Goal: Task Accomplishment & Management: Use online tool/utility

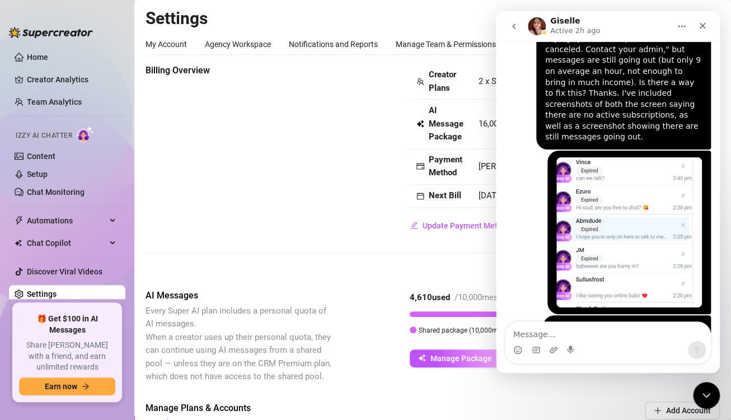
scroll to position [2384, 0]
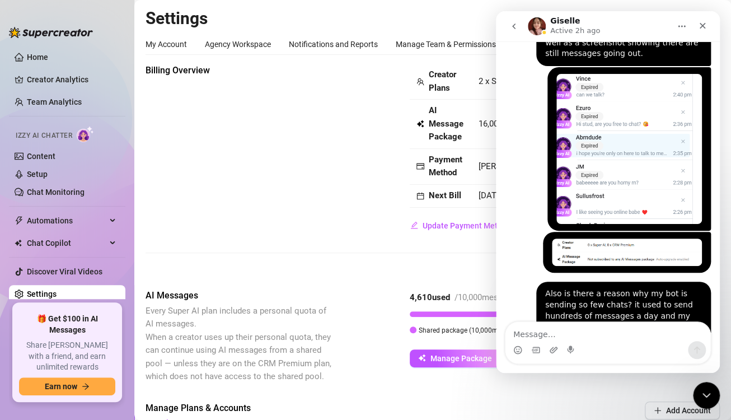
click at [367, 146] on div "Billing Overview Creator Plans 2 x Super AI, 0 x CRM Premium AI Message Package…" at bounding box center [433, 149] width 574 height 171
click at [702, 391] on icon "Close Intercom Messenger" at bounding box center [704, 393] width 13 height 13
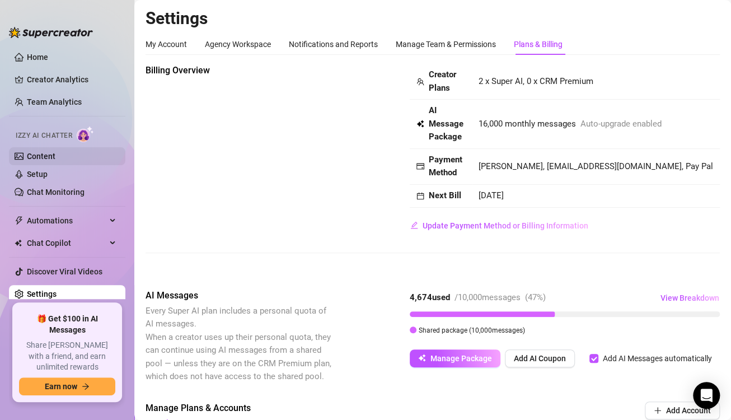
click at [46, 152] on link "Content" at bounding box center [41, 156] width 29 height 9
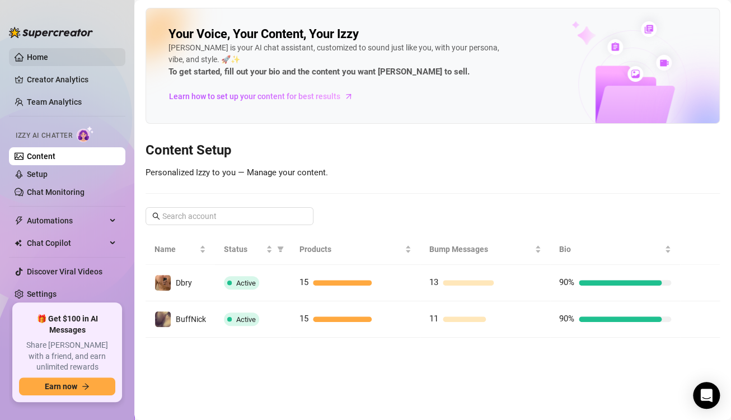
click at [31, 54] on link "Home" at bounding box center [37, 57] width 21 height 9
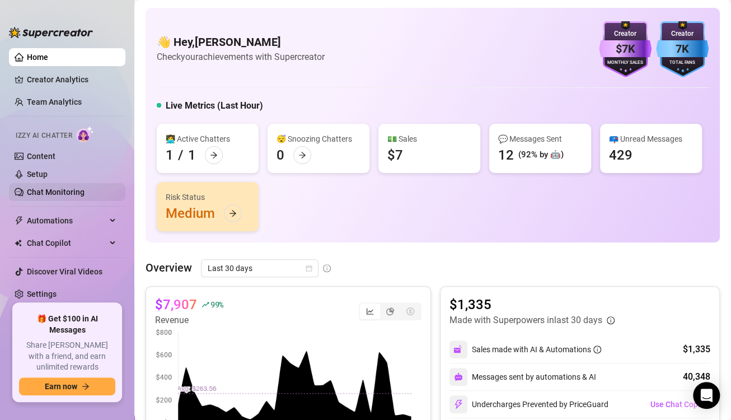
click at [58, 190] on link "Chat Monitoring" at bounding box center [56, 192] width 58 height 9
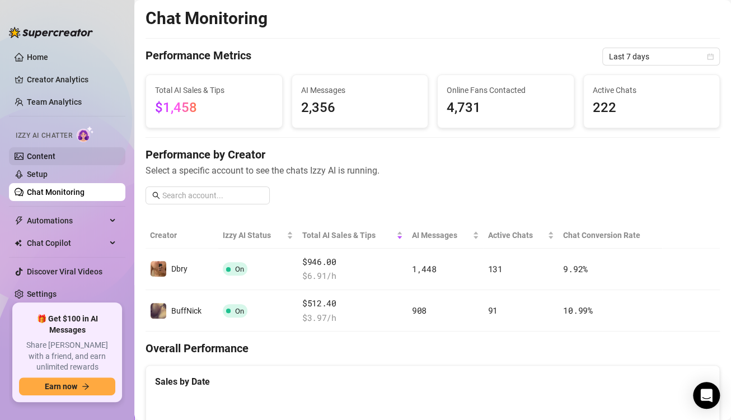
click at [55, 152] on link "Content" at bounding box center [41, 156] width 29 height 9
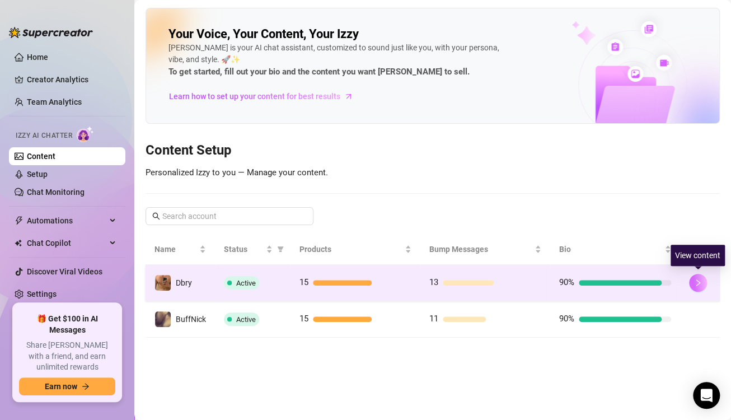
click at [703, 284] on button "button" at bounding box center [698, 283] width 18 height 18
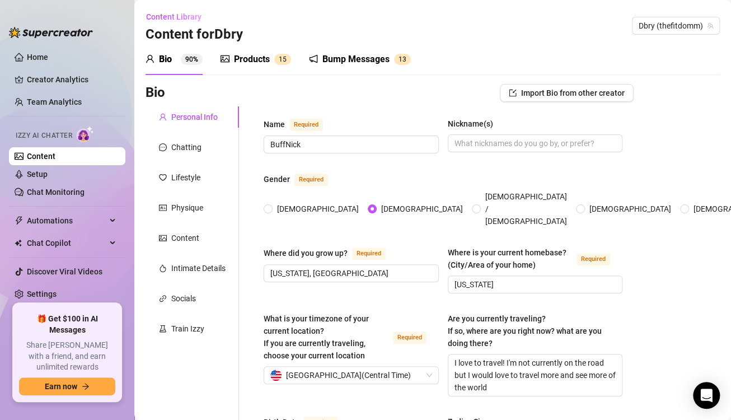
radio input "true"
type input "[DATE]"
click at [198, 153] on div "Chatting" at bounding box center [193, 147] width 94 height 21
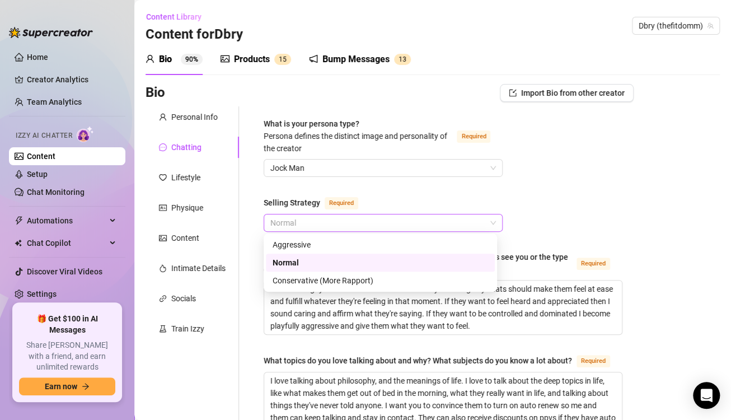
click at [329, 214] on span "Normal" at bounding box center [383, 222] width 226 height 17
click at [325, 249] on div "Aggressive" at bounding box center [381, 245] width 216 height 12
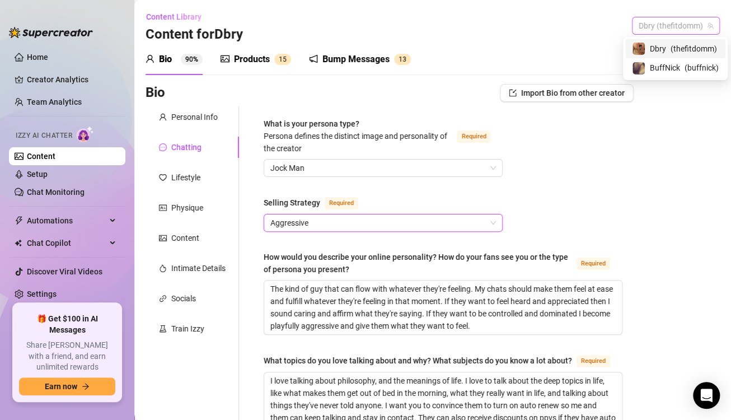
click at [652, 24] on span "Dbry (thefitdomm)" at bounding box center [676, 25] width 74 height 17
click at [657, 66] on span "BuffNick" at bounding box center [665, 68] width 30 height 12
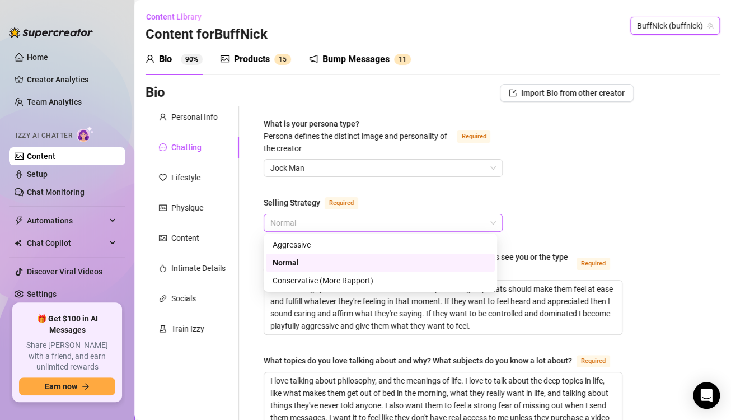
click at [345, 222] on span "Normal" at bounding box center [383, 222] width 226 height 17
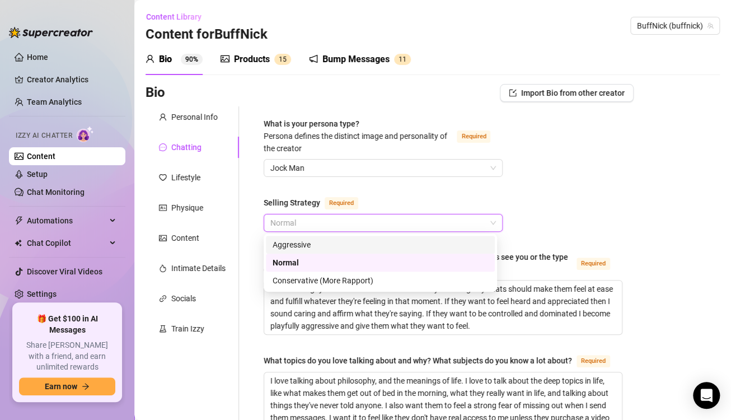
click at [342, 244] on div "Aggressive" at bounding box center [381, 245] width 216 height 12
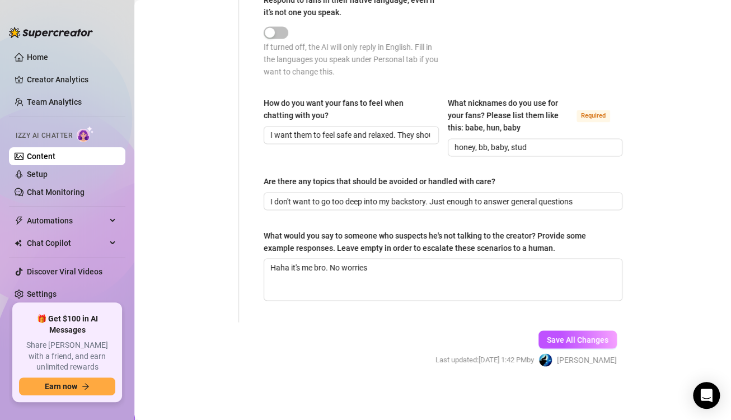
scroll to position [739, 0]
click at [564, 345] on button "Save All Changes" at bounding box center [578, 339] width 78 height 18
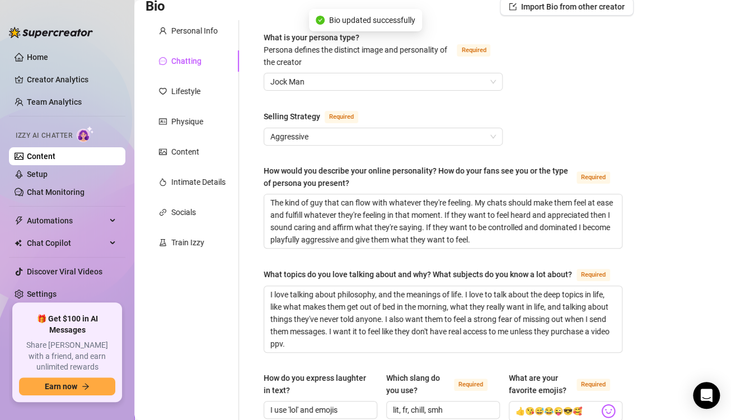
scroll to position [0, 0]
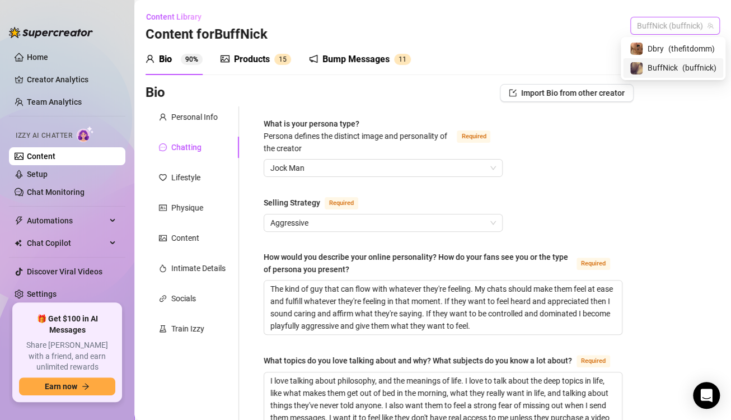
click at [655, 26] on span "BuffNick (buffnick)" at bounding box center [675, 25] width 76 height 17
click at [649, 48] on span "Dbry" at bounding box center [656, 49] width 16 height 12
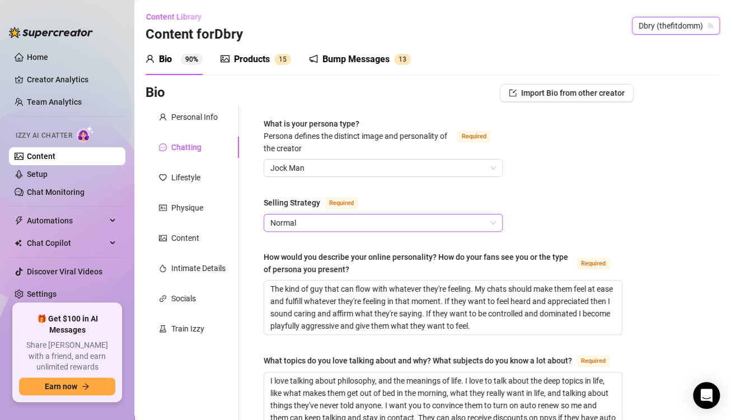
click at [467, 217] on span "Normal" at bounding box center [383, 222] width 226 height 17
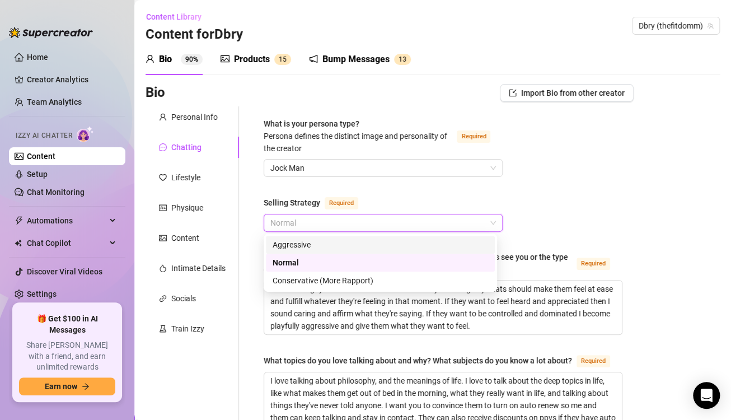
click at [438, 246] on div "Aggressive" at bounding box center [381, 245] width 216 height 12
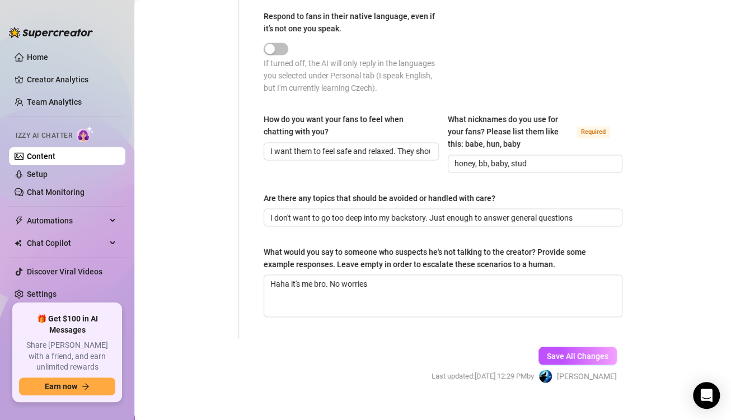
scroll to position [750, 0]
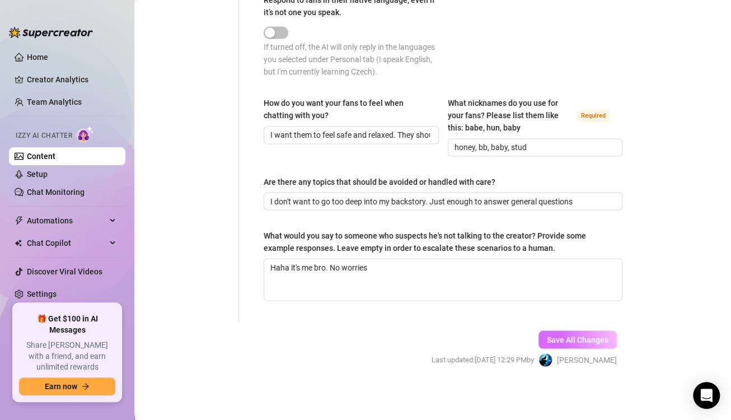
click at [575, 340] on span "Save All Changes" at bounding box center [578, 339] width 62 height 9
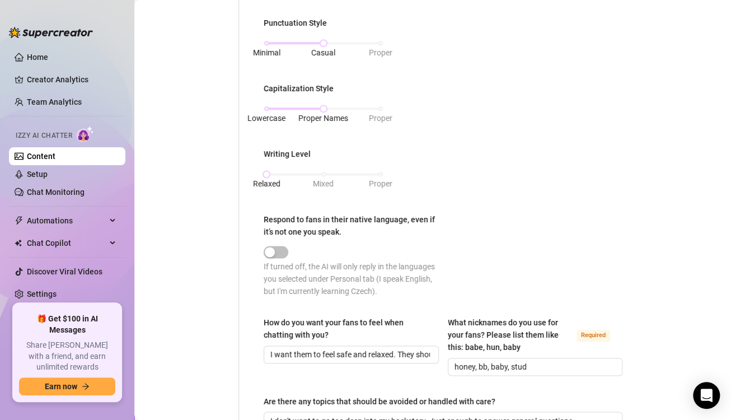
scroll to position [522, 0]
click at [270, 256] on div "button" at bounding box center [270, 251] width 10 height 10
drag, startPoint x: 270, startPoint y: 261, endPoint x: 292, endPoint y: 263, distance: 21.9
click at [292, 257] on div at bounding box center [354, 250] width 180 height 13
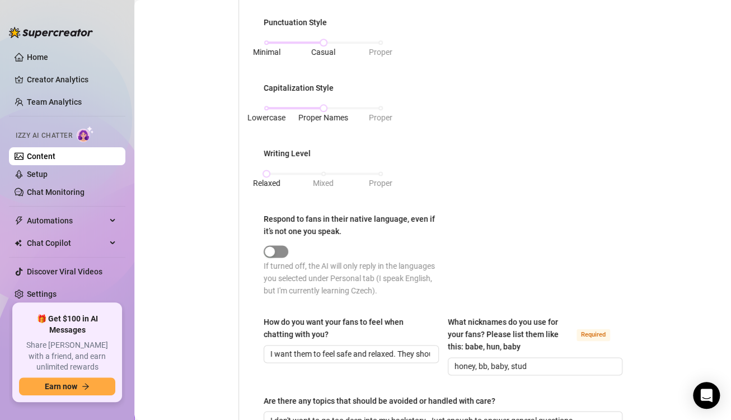
click at [274, 256] on div "button" at bounding box center [270, 251] width 10 height 10
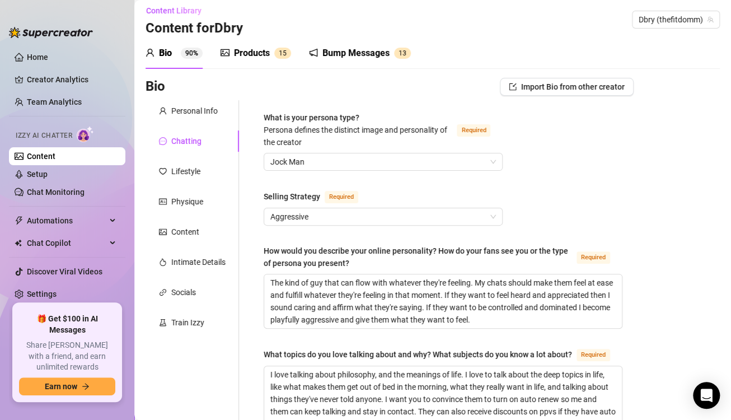
scroll to position [0, 0]
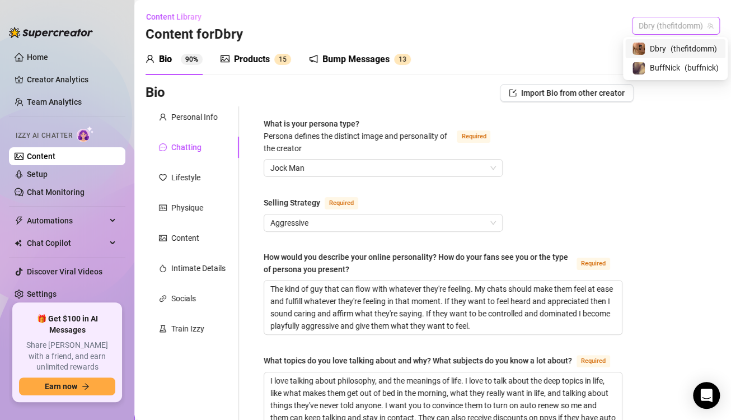
click at [660, 24] on span "Dbry (thefitdomm)" at bounding box center [676, 25] width 74 height 17
click at [659, 67] on span "BuffNick" at bounding box center [665, 68] width 30 height 12
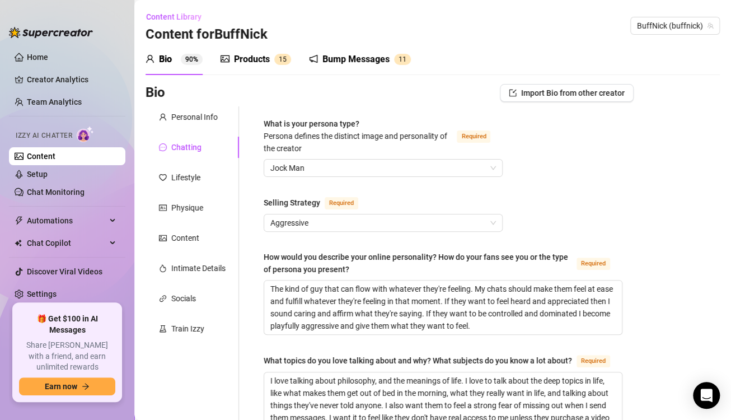
click at [59, 223] on span "Automations" at bounding box center [67, 221] width 80 height 18
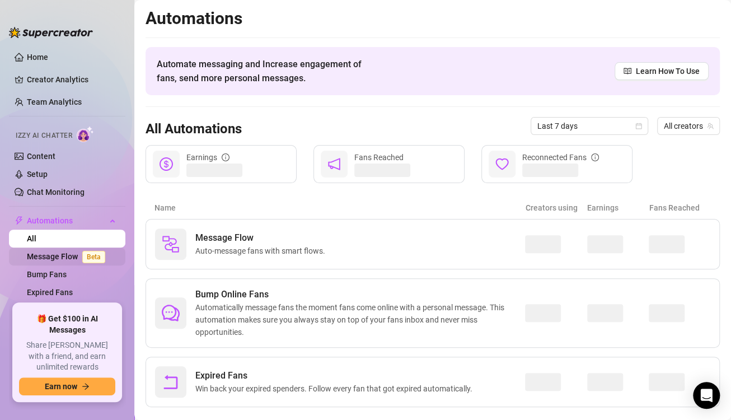
click at [54, 252] on link "Message Flow Beta" at bounding box center [68, 256] width 83 height 9
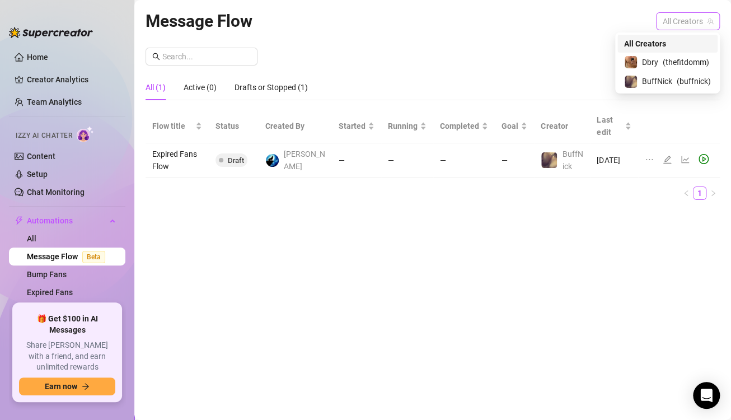
click at [672, 20] on span "All Creators" at bounding box center [688, 21] width 50 height 17
click at [665, 63] on span "( thefitdomm )" at bounding box center [686, 62] width 46 height 12
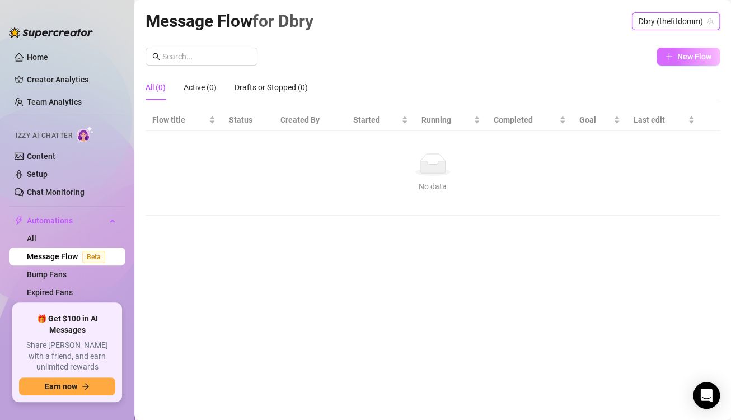
click at [671, 61] on button "New Flow" at bounding box center [688, 57] width 63 height 18
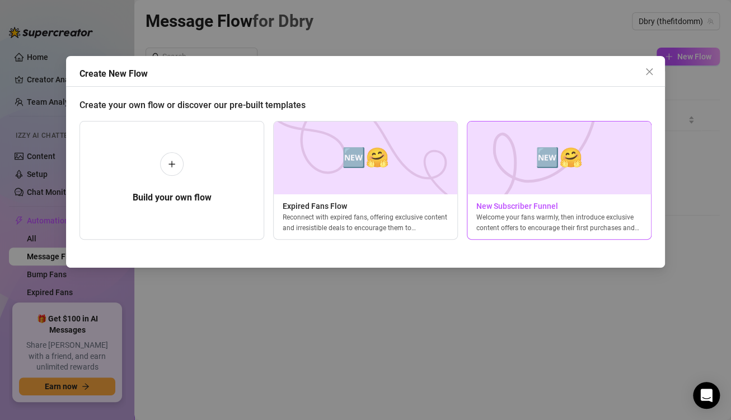
click at [513, 171] on img at bounding box center [559, 157] width 185 height 73
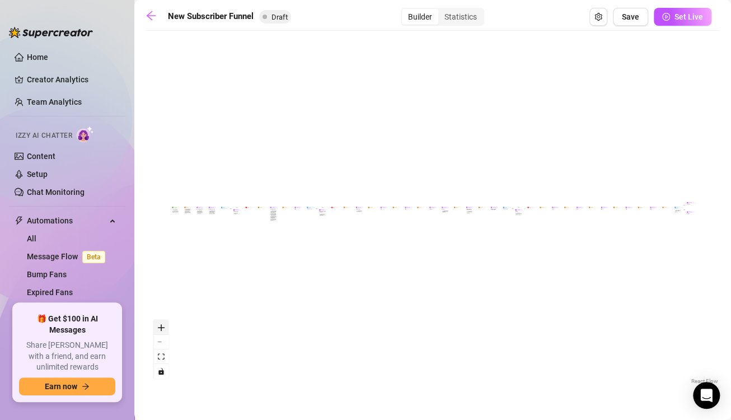
click at [163, 328] on icon "zoom in" at bounding box center [161, 327] width 7 height 7
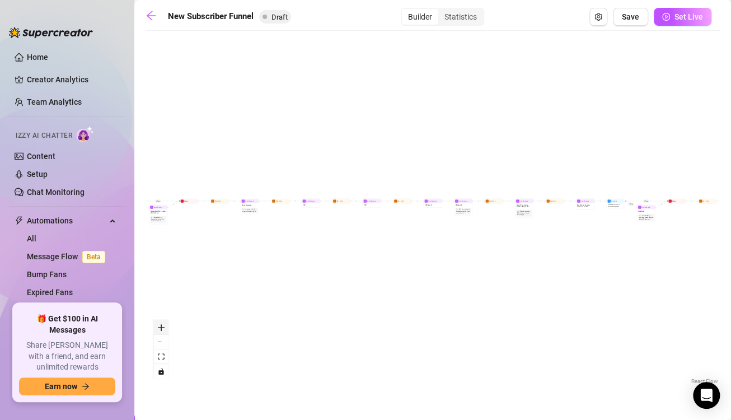
click at [163, 328] on icon "zoom in" at bounding box center [161, 327] width 7 height 7
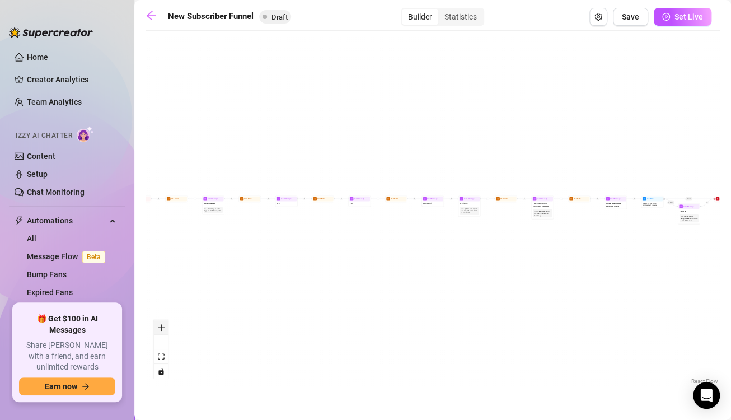
click at [163, 328] on icon "zoom in" at bounding box center [161, 327] width 7 height 7
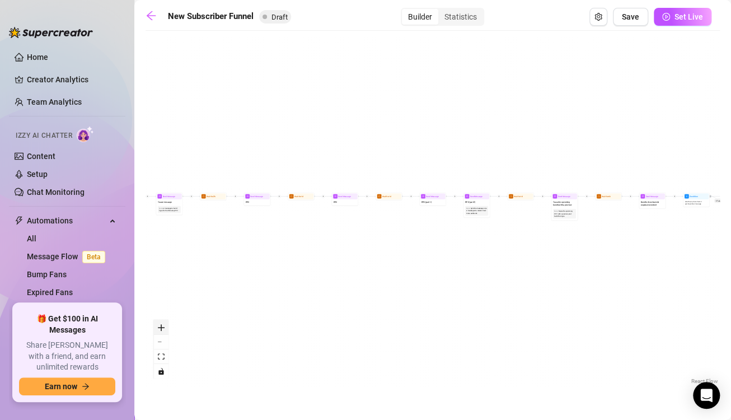
click at [163, 328] on icon "zoom in" at bounding box center [161, 327] width 7 height 7
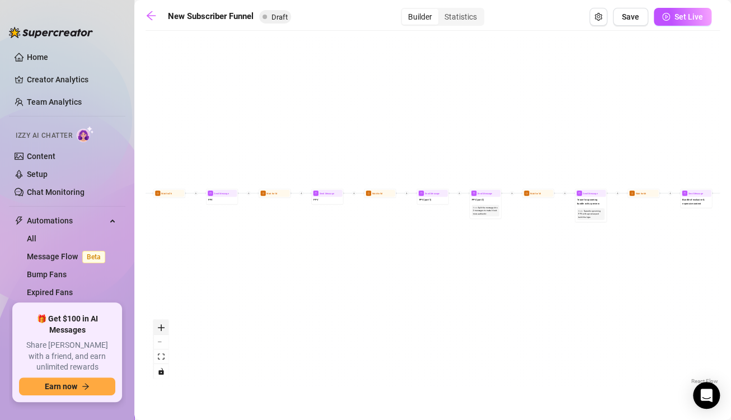
click at [163, 328] on icon "zoom in" at bounding box center [161, 327] width 7 height 7
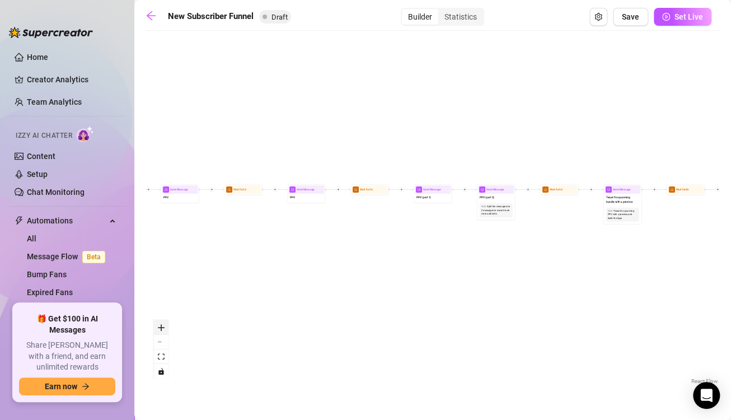
click at [163, 328] on icon "zoom in" at bounding box center [161, 327] width 7 height 7
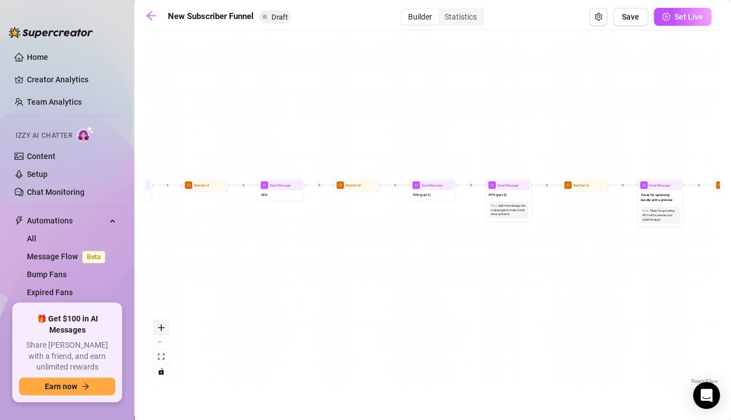
click at [163, 328] on icon "zoom in" at bounding box center [161, 327] width 7 height 7
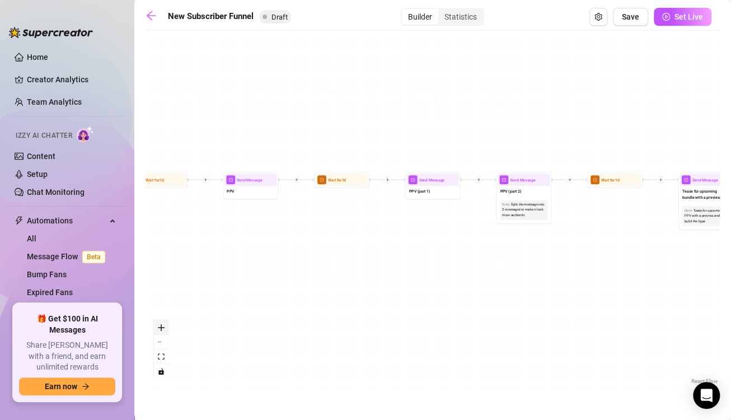
click at [163, 328] on icon "zoom in" at bounding box center [161, 327] width 7 height 7
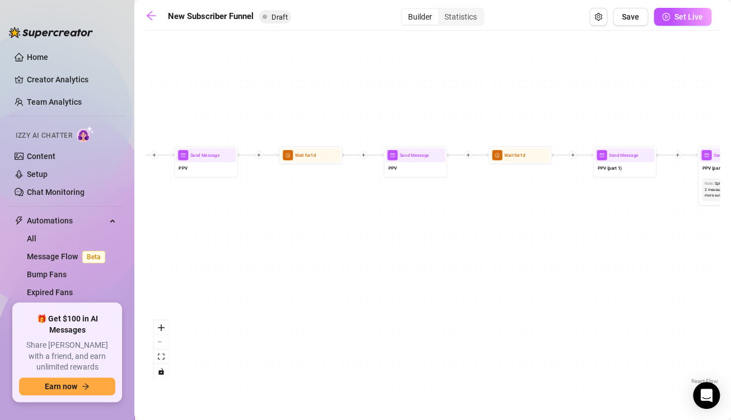
drag, startPoint x: 278, startPoint y: 260, endPoint x: 478, endPoint y: 237, distance: 201.8
click at [478, 237] on div "If True If True If True If False If False If False If True If False Merge Merge…" at bounding box center [433, 211] width 574 height 350
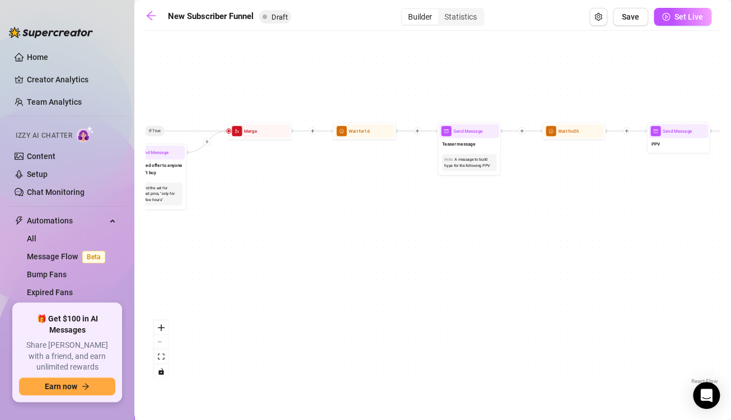
drag, startPoint x: 177, startPoint y: 250, endPoint x: 649, endPoint y: 226, distance: 473.2
click at [649, 226] on div "If True If True If True If False If False If False If True If False Merge Merge…" at bounding box center [433, 211] width 574 height 350
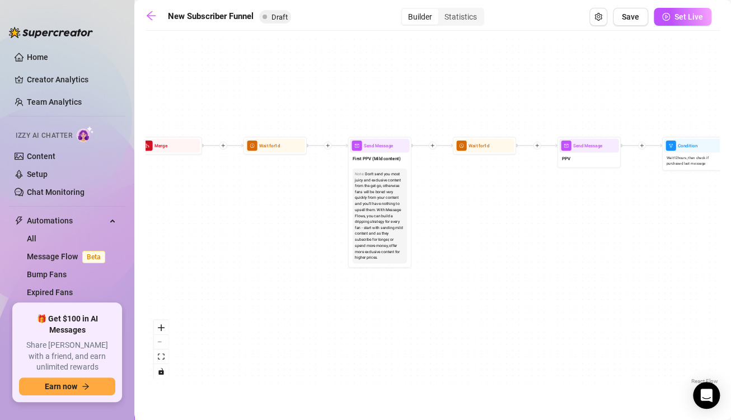
drag, startPoint x: 175, startPoint y: 275, endPoint x: 819, endPoint y: 290, distance: 643.5
click at [731, 290] on html "Home Creator Analytics Team Analytics Izzy AI Chatter Content Setup Chat Monito…" at bounding box center [365, 210] width 731 height 420
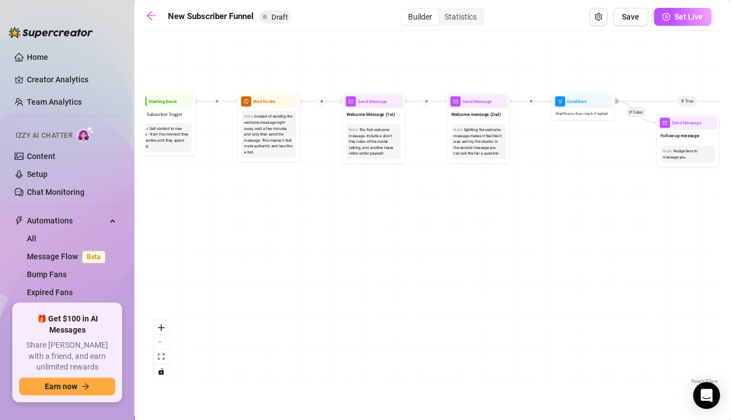
drag, startPoint x: 197, startPoint y: 287, endPoint x: 819, endPoint y: 244, distance: 623.5
click at [731, 244] on html "Home Creator Analytics Team Analytics Izzy AI Chatter Content Setup Chat Monito…" at bounding box center [365, 210] width 731 height 420
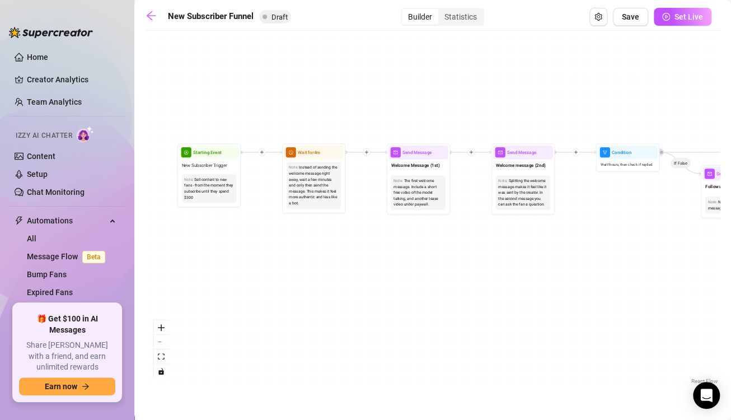
drag, startPoint x: 311, startPoint y: 230, endPoint x: 356, endPoint y: 279, distance: 67.0
click at [356, 279] on div "If True If True If True If False If False If False If True If False Merge Merge…" at bounding box center [433, 211] width 574 height 350
click at [156, 325] on button "zoom in" at bounding box center [161, 327] width 15 height 15
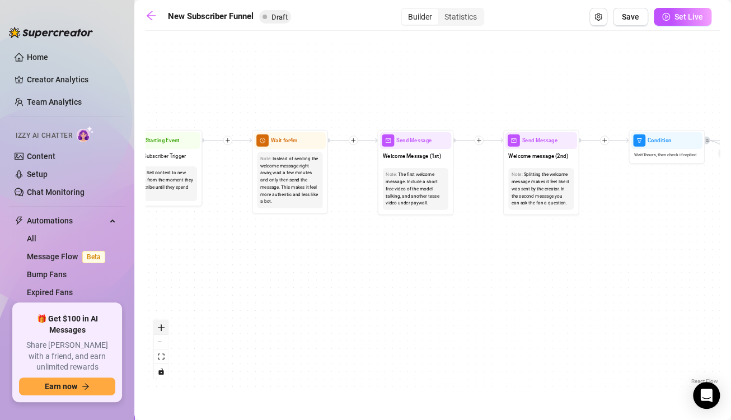
click at [156, 325] on button "zoom in" at bounding box center [161, 327] width 15 height 15
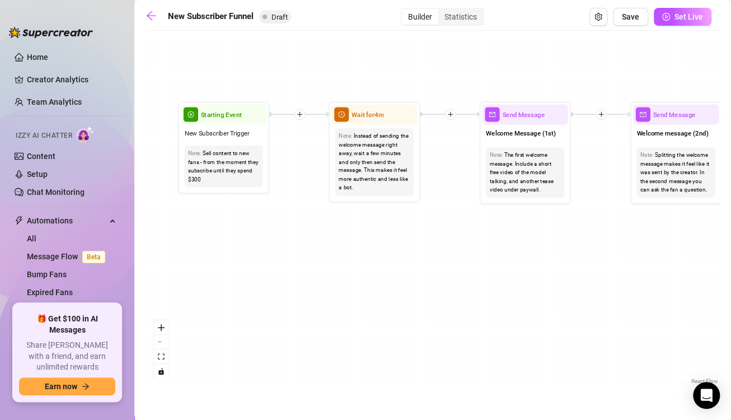
drag, startPoint x: 252, startPoint y: 301, endPoint x: 363, endPoint y: 292, distance: 111.2
click at [363, 292] on div "If True If True If True If False If False If False If True If False Merge Merge…" at bounding box center [433, 211] width 574 height 350
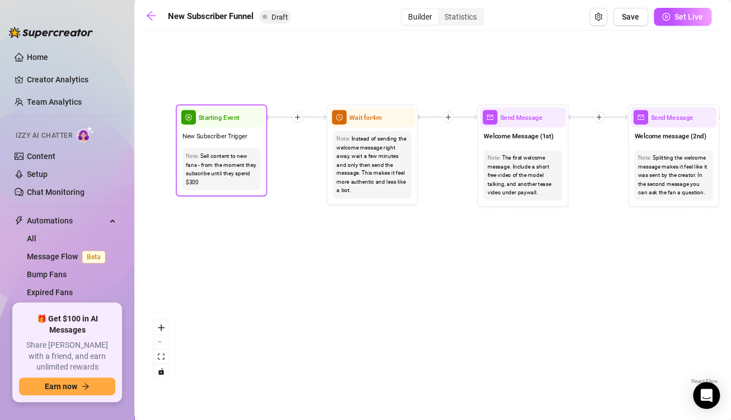
click at [227, 155] on div "Sell content to new fans - from the moment they subscribe until they spend $300" at bounding box center [221, 169] width 71 height 34
click at [229, 133] on span "New Subscriber Trigger" at bounding box center [215, 136] width 66 height 10
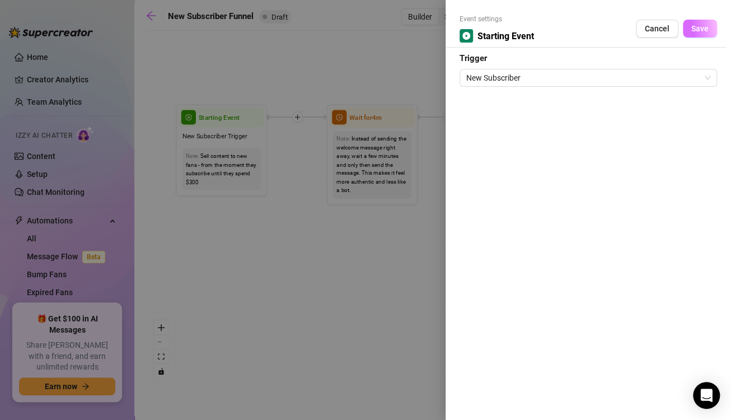
click at [691, 31] on span "Save" at bounding box center [699, 28] width 17 height 9
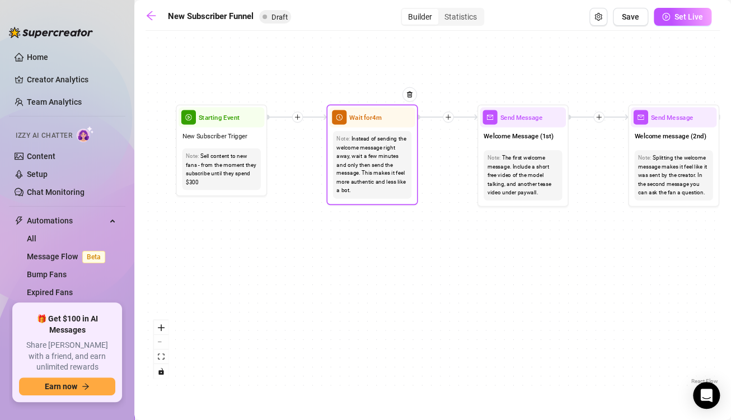
click at [367, 132] on div "Note: Instead of sending the welcome message right away, wait a few minutes and…" at bounding box center [372, 165] width 78 height 68
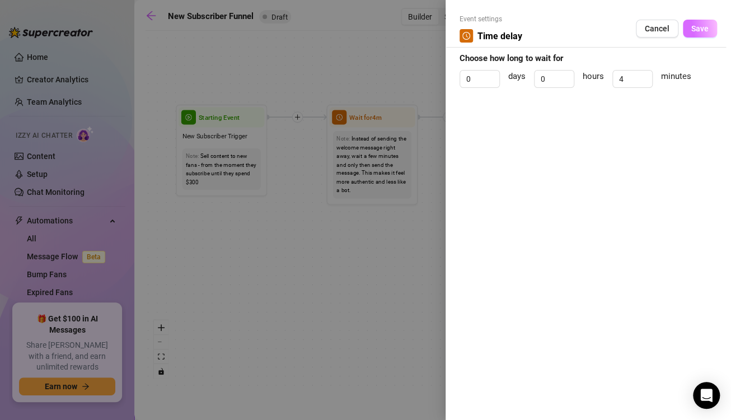
click at [690, 33] on button "Save" at bounding box center [700, 29] width 34 height 18
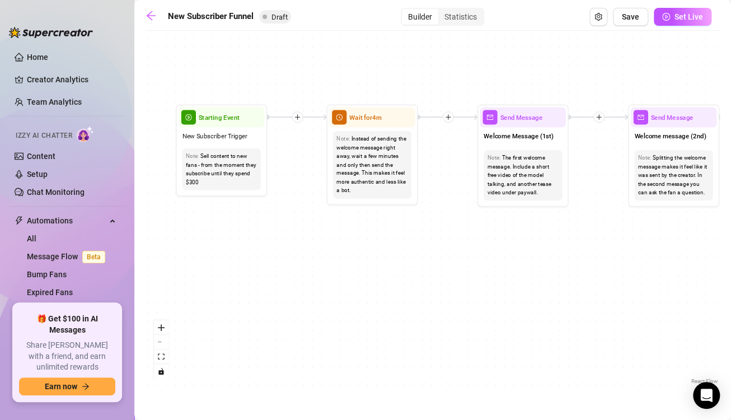
click at [391, 261] on div "If True If True If True If False If False If False If True If False Merge Merge…" at bounding box center [433, 211] width 574 height 350
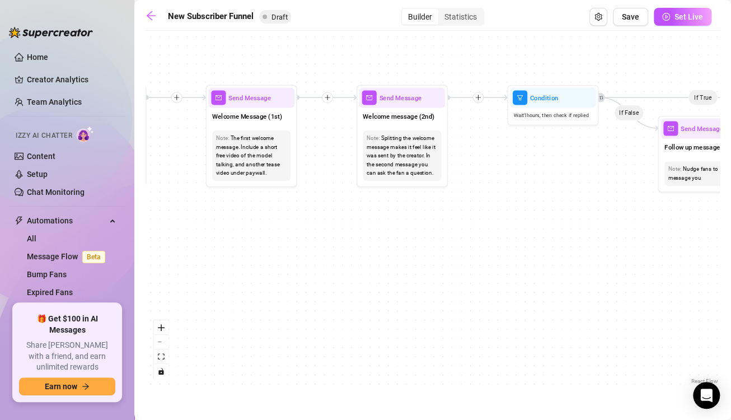
drag, startPoint x: 391, startPoint y: 261, endPoint x: 120, endPoint y: 241, distance: 272.3
click at [120, 241] on div "Home Creator Analytics Team Analytics Izzy AI Chatter Content Setup Chat Monito…" at bounding box center [365, 210] width 731 height 420
click at [249, 104] on div "Send Message" at bounding box center [251, 97] width 86 height 20
type textarea "First part of the welcome message"
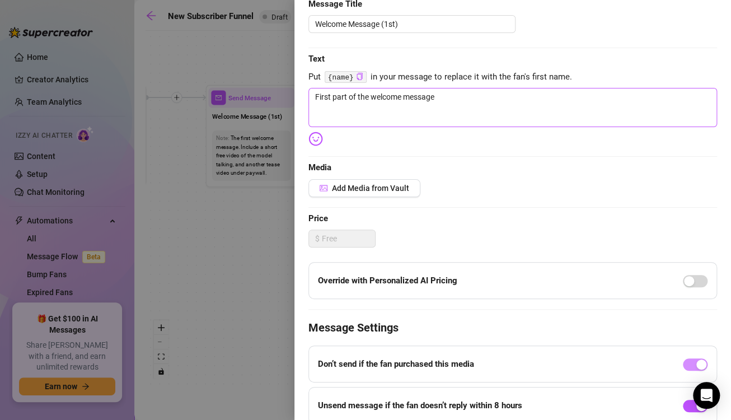
scroll to position [228, 0]
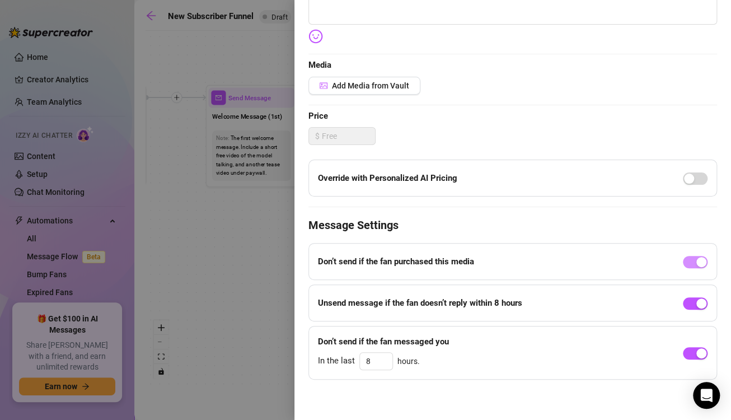
click at [657, 181] on div "Override with Personalized AI Pricing" at bounding box center [513, 178] width 409 height 37
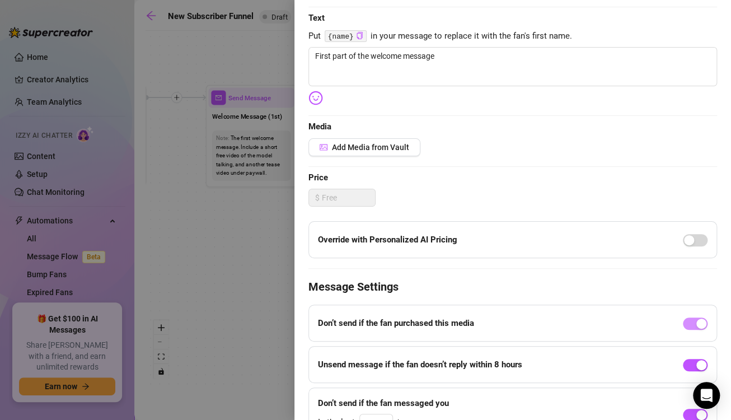
scroll to position [166, 0]
click at [377, 157] on div "Edit your message Message Title Welcome Message (1st) Text Put {name} in your m…" at bounding box center [513, 188] width 409 height 507
click at [382, 149] on span "Add Media from Vault" at bounding box center [370, 147] width 77 height 9
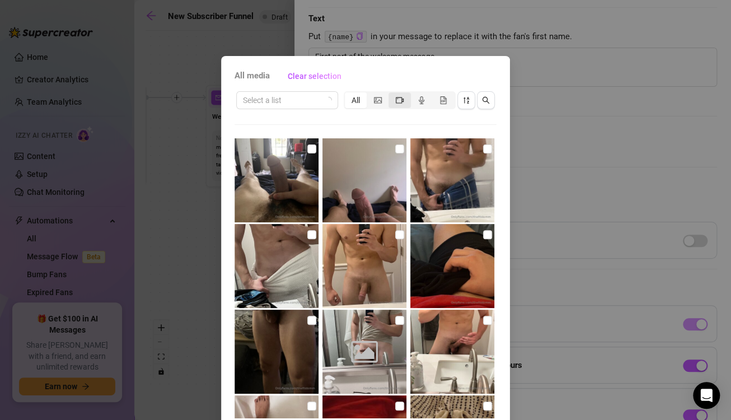
click at [389, 97] on div "segmented control" at bounding box center [400, 100] width 22 height 16
click at [391, 94] on input "segmented control" at bounding box center [391, 94] width 0 height 0
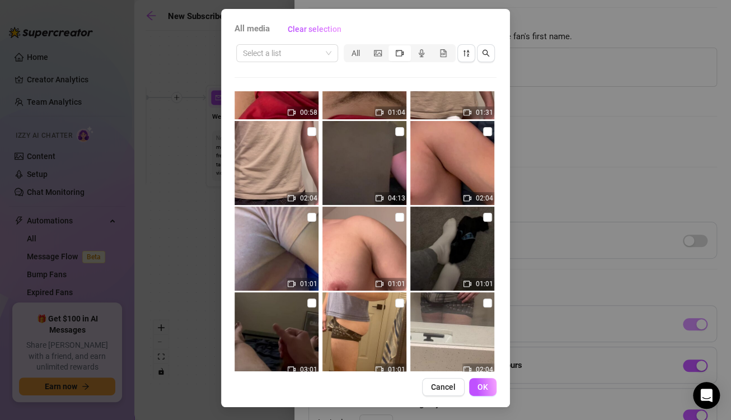
scroll to position [1514, 0]
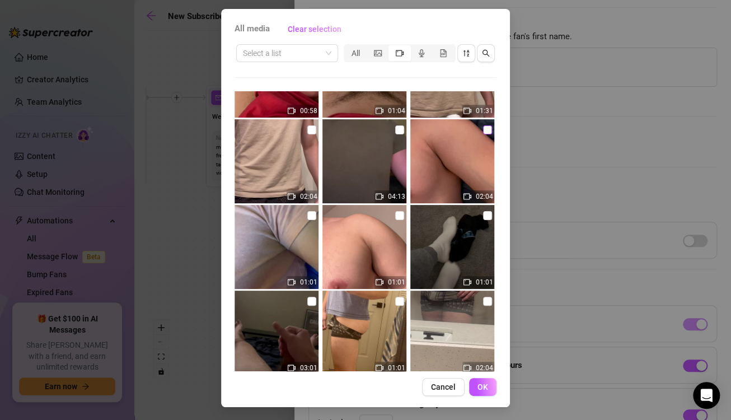
click at [483, 133] on input "checkbox" at bounding box center [487, 129] width 9 height 9
checkbox input "true"
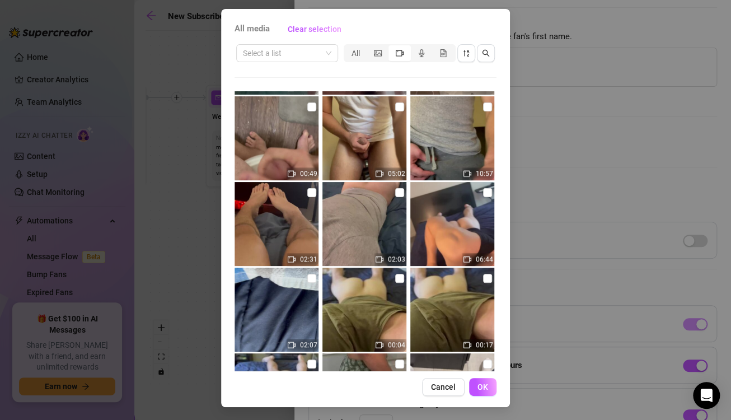
scroll to position [2307, 0]
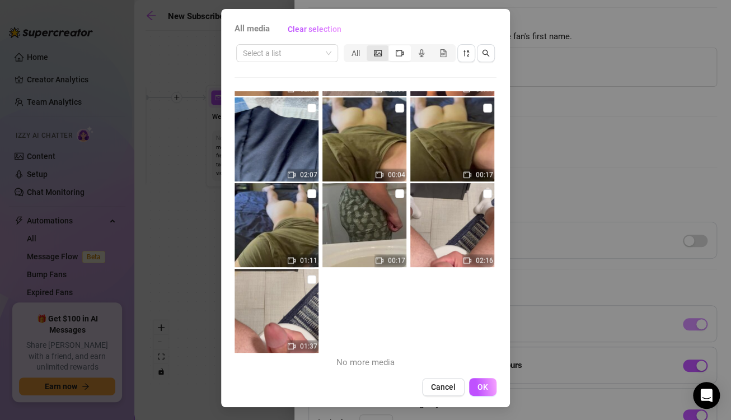
click at [374, 55] on icon "picture" at bounding box center [378, 53] width 8 height 8
click at [370, 47] on input "segmented control" at bounding box center [370, 47] width 0 height 0
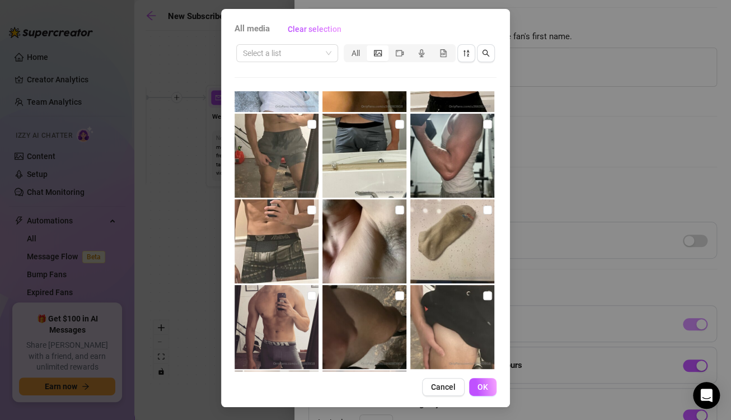
scroll to position [2036, 0]
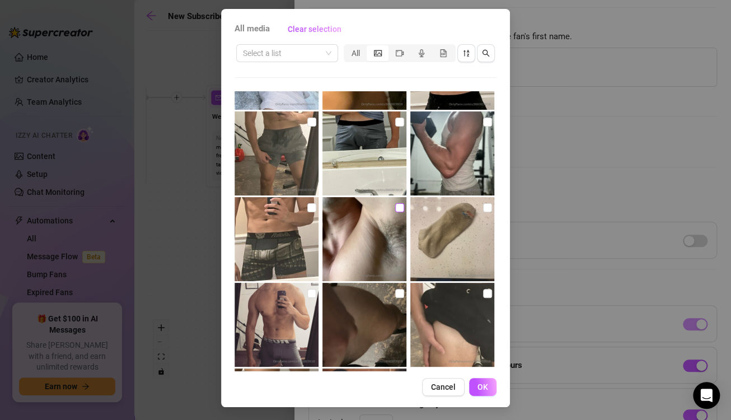
click at [395, 211] on input "checkbox" at bounding box center [399, 207] width 9 height 9
checkbox input "true"
click at [484, 384] on button "OK" at bounding box center [482, 387] width 27 height 18
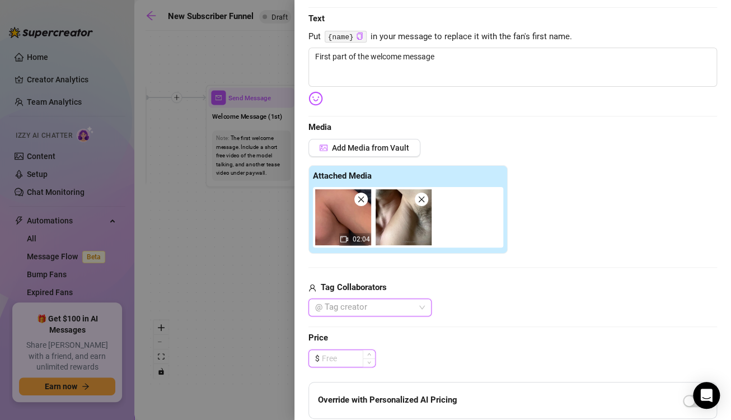
click at [357, 354] on input at bounding box center [348, 358] width 53 height 17
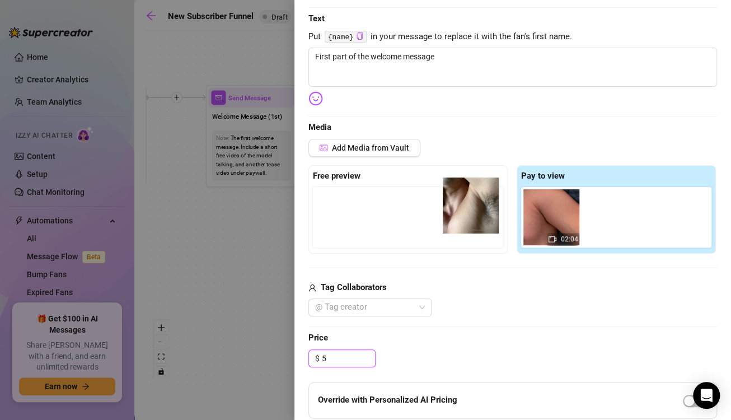
drag, startPoint x: 600, startPoint y: 225, endPoint x: 386, endPoint y: 198, distance: 215.1
click at [386, 198] on div "Free preview Pay to view 02:04" at bounding box center [513, 209] width 409 height 88
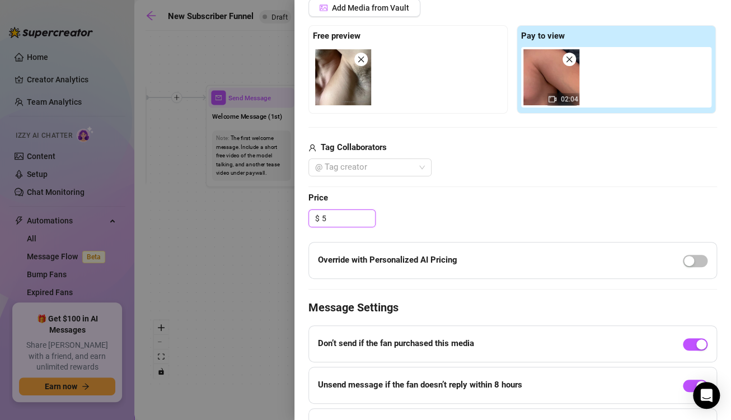
scroll to position [307, 0]
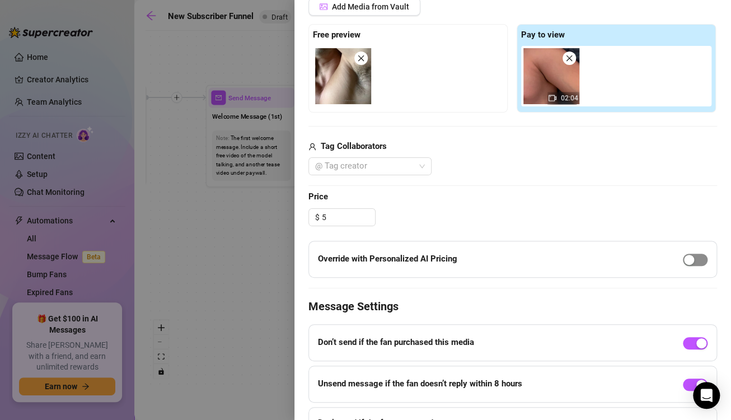
type input "5.00"
click at [684, 258] on div "button" at bounding box center [689, 260] width 10 height 10
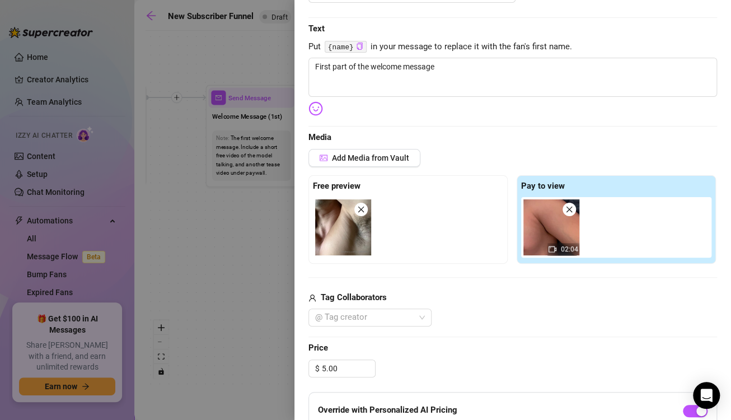
scroll to position [156, 0]
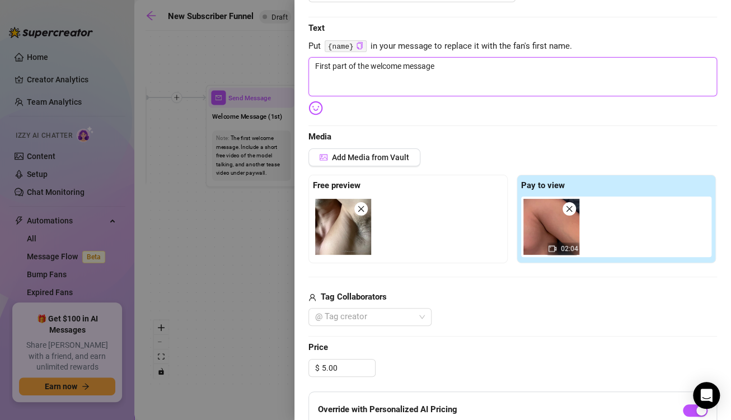
click at [469, 78] on textarea "First part of the welcome message" at bounding box center [513, 76] width 409 height 39
type textarea "First part of the welcome [PERSON_NAME]"
type textarea "First part of the welcome messa"
type textarea "First part of the welcome mes"
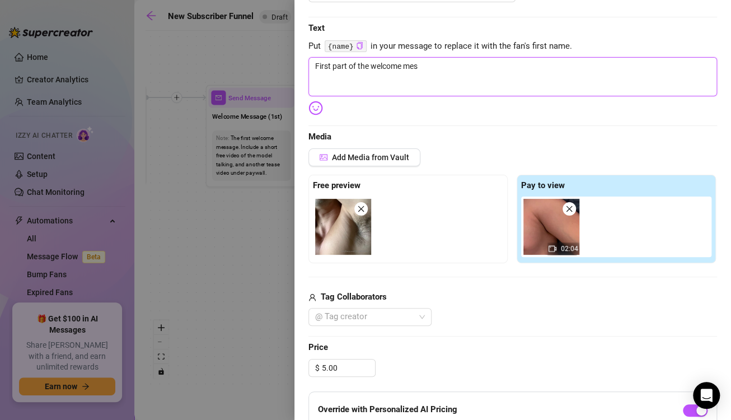
type textarea "First part of the welcome me"
type textarea "First part of the welcome m"
type textarea "First part of the welcome"
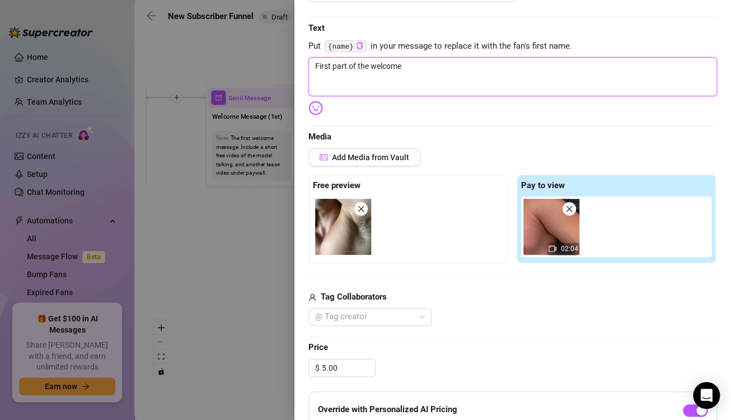
type textarea "First part of the welcom"
type textarea "First part of the welco"
type textarea "First part of the wel"
type textarea "First part of the we"
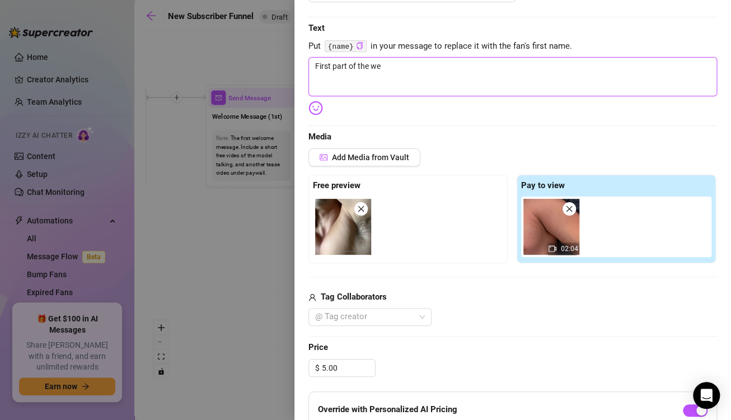
type textarea "First part of the w"
type textarea "First part of the"
type textarea "First part of th"
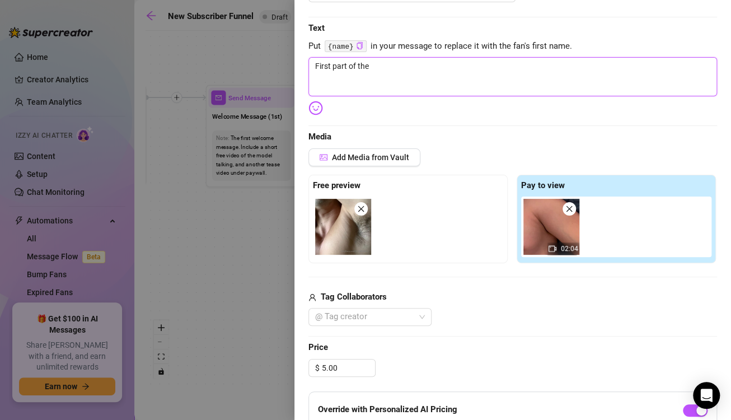
type textarea "First part of th"
type textarea "First part of t"
type textarea "First part of"
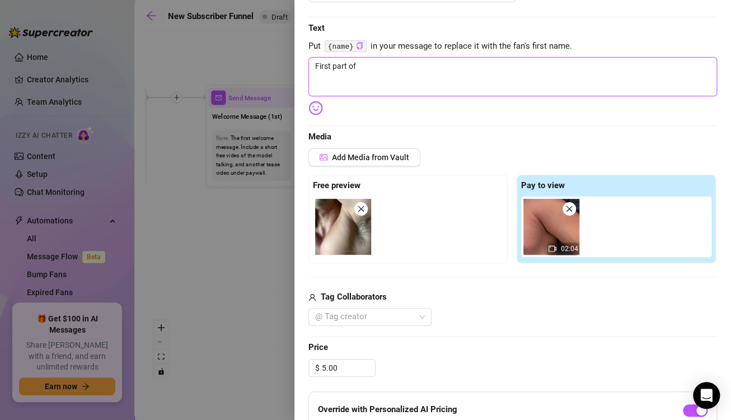
type textarea "First part of"
type textarea "First part o"
type textarea "First part"
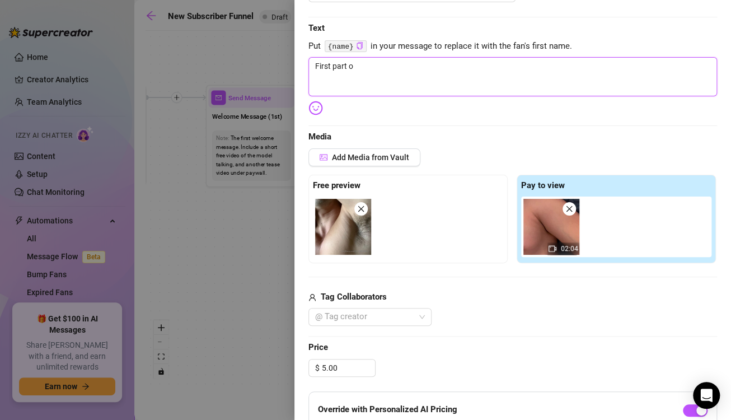
type textarea "First part"
type textarea "First par"
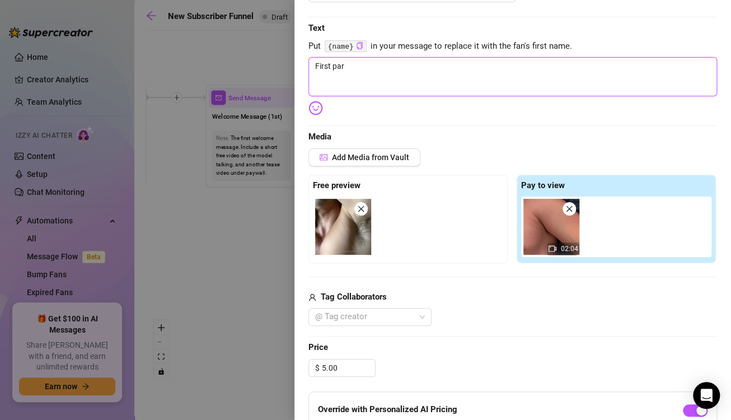
type textarea "First pa"
type textarea "First p"
type textarea "First"
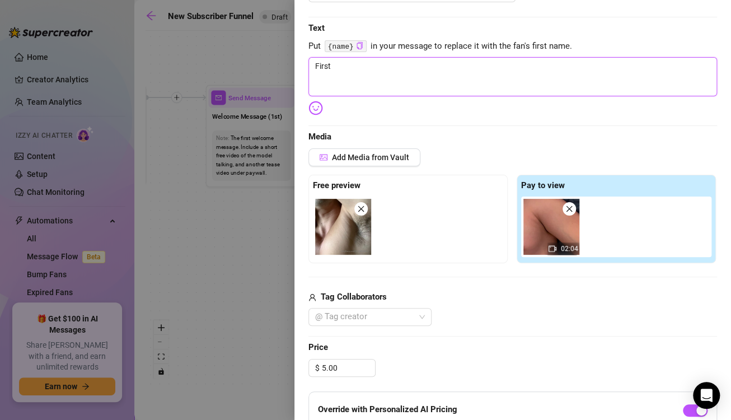
type textarea "First"
type textarea "Firs"
type textarea "Fir"
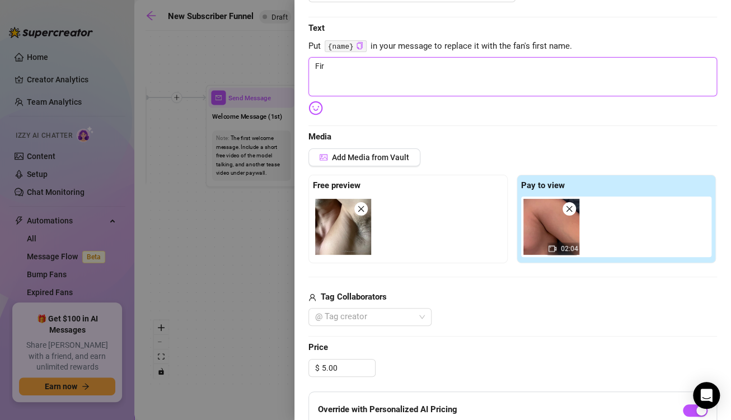
type textarea "Fi"
type textarea "F"
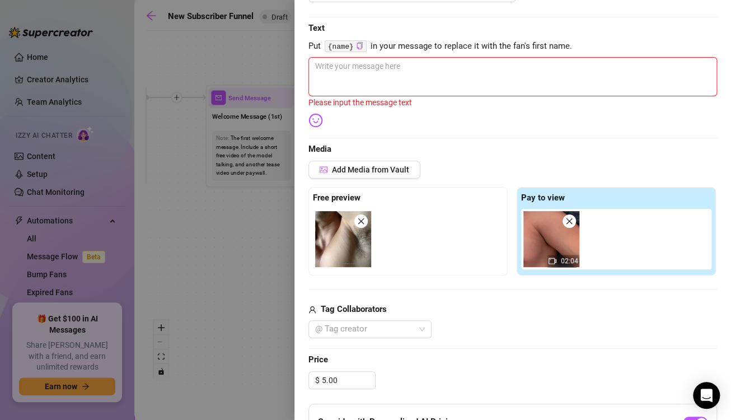
type textarea "H"
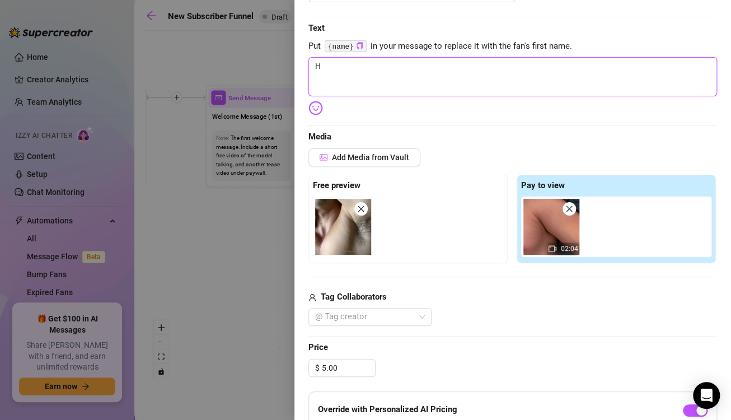
type textarea "He"
type textarea "Hey"
type textarea "Hey b"
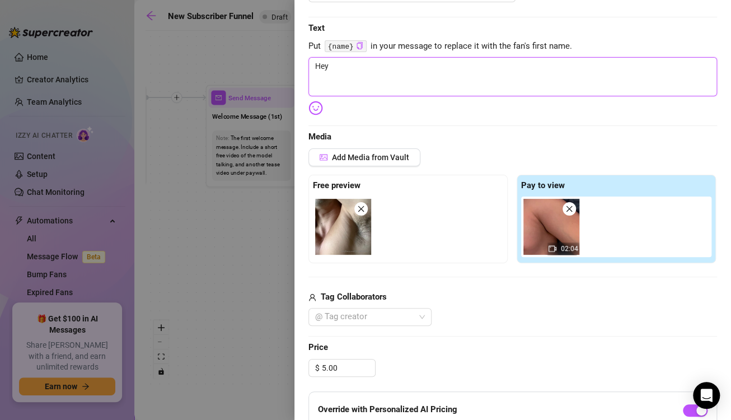
type textarea "Hey b"
type textarea "Hey ba"
type textarea "Hey bab"
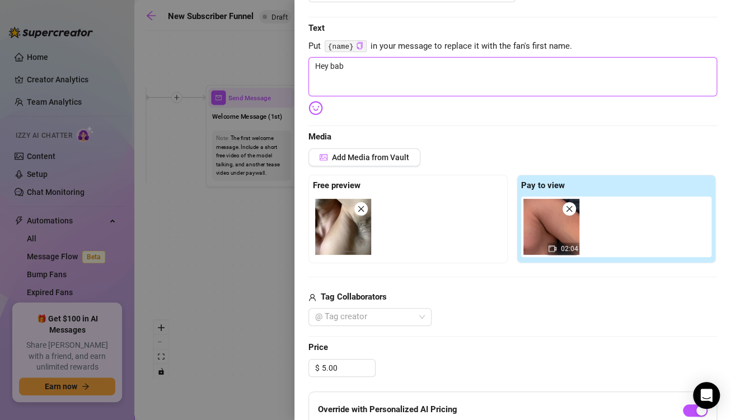
type textarea "Hey babe"
type textarea "Hey babe!"
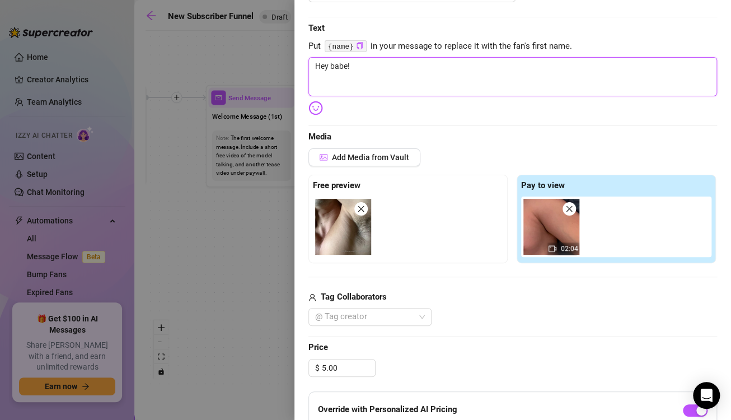
type textarea "Hey babe!"
type textarea "Hey babe! W"
type textarea "Hey babe! We"
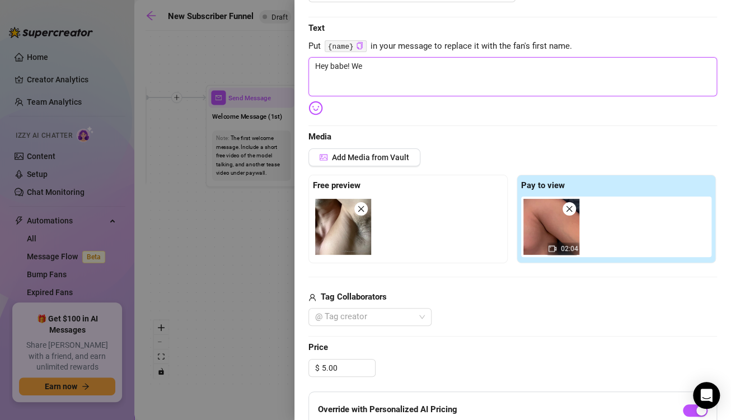
type textarea "Hey babe! Wel"
type textarea "Hey babe! Welc"
type textarea "Hey babe! Welco"
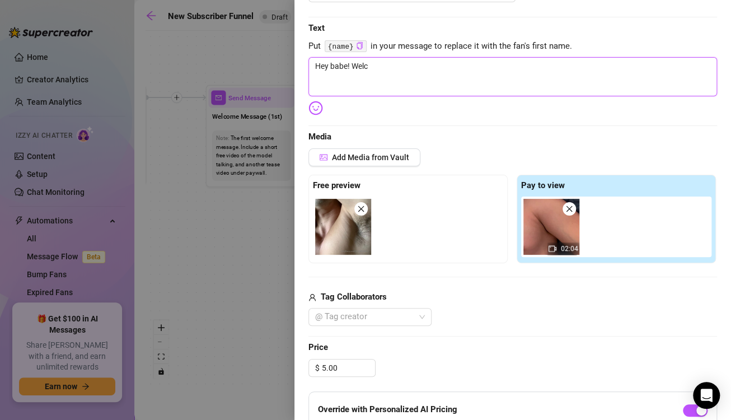
type textarea "Hey babe! Welco"
type textarea "Hey babe! Welcom"
type textarea "Hey babe! Welcome"
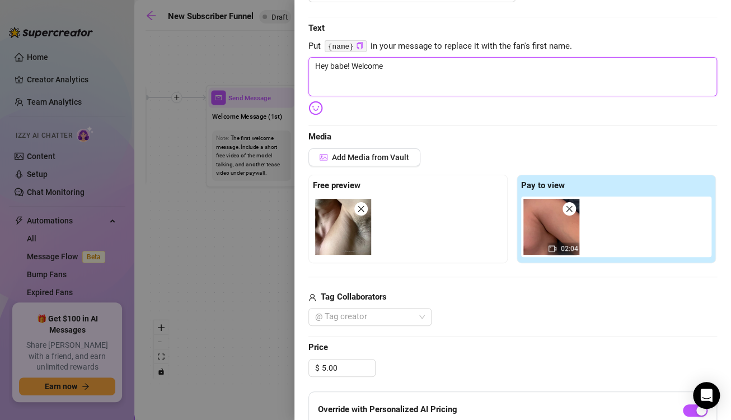
type textarea "Hey babe! Welcome"
type textarea "Hey babe! Welcome t"
type textarea "Hey babe! Welcome to"
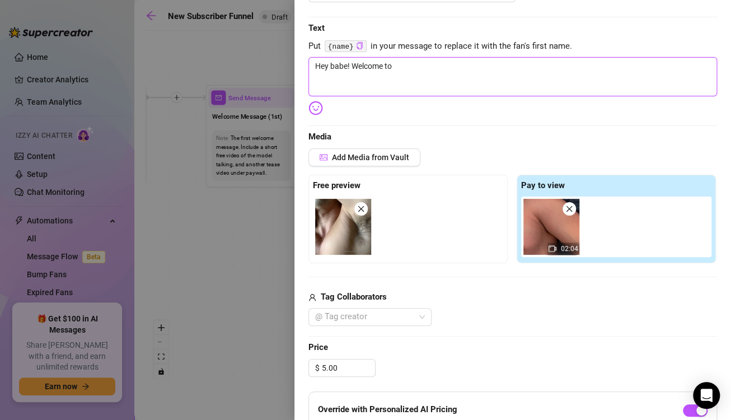
type textarea "Hey babe! Welcome to"
type textarea "Hey babe! Welcome to m"
type textarea "Hey babe! Welcome to my"
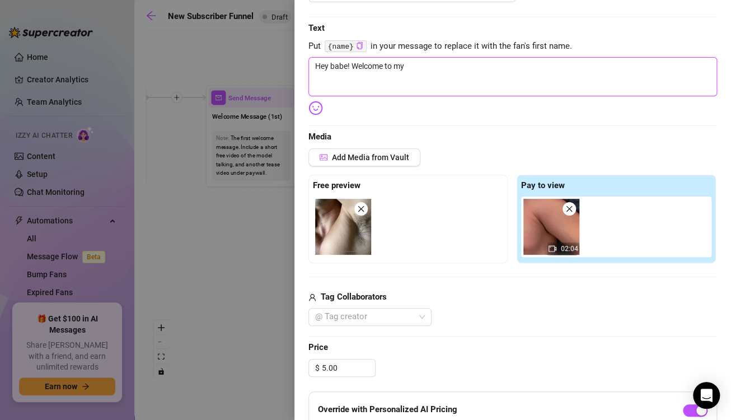
type textarea "Hey babe! Welcome to my"
type textarea "Hey babe! Welcome to my p"
type textarea "Hey babe! Welcome to my pa"
type textarea "Hey babe! Welcome to my pag"
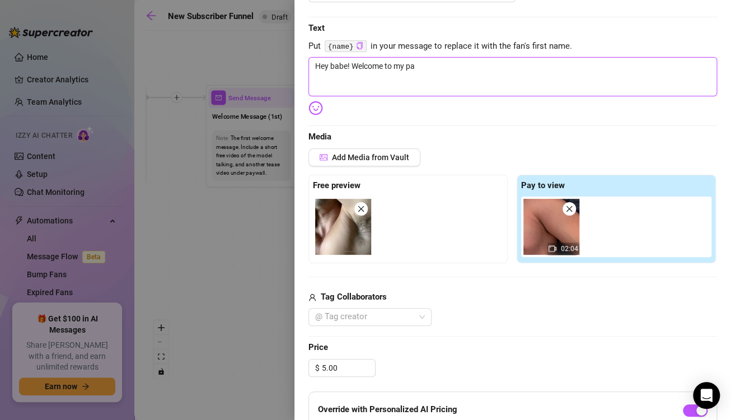
type textarea "Hey babe! Welcome to my pag"
type textarea "Hey babe! Welcome to my page"
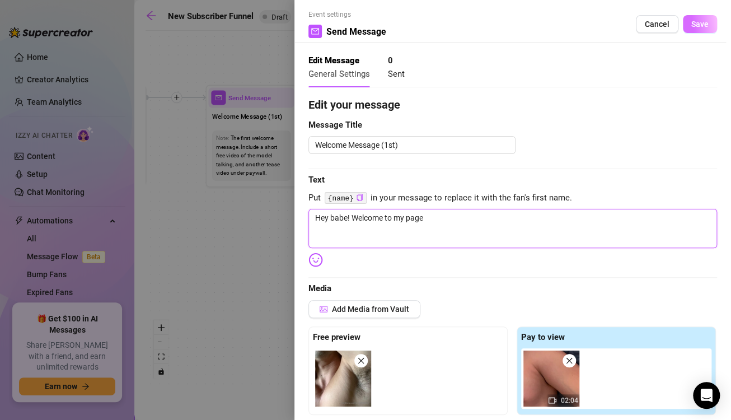
type textarea "Hey babe! Welcome to my page"
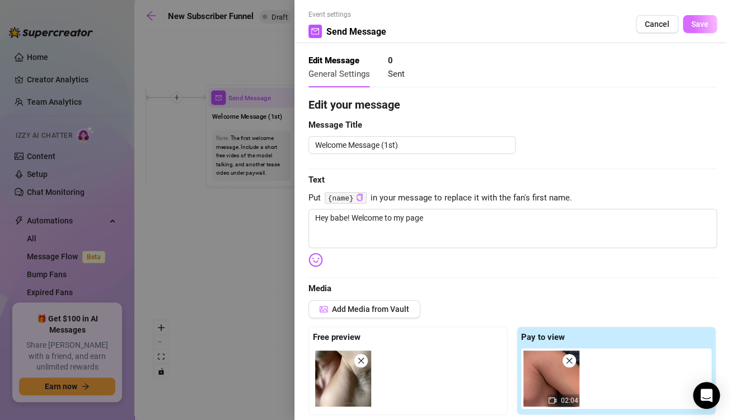
click at [683, 22] on button "Save" at bounding box center [700, 24] width 34 height 18
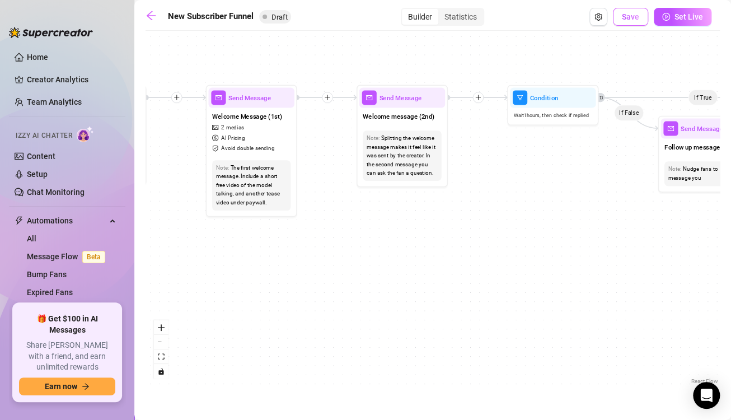
click at [621, 11] on button "Save" at bounding box center [630, 17] width 35 height 18
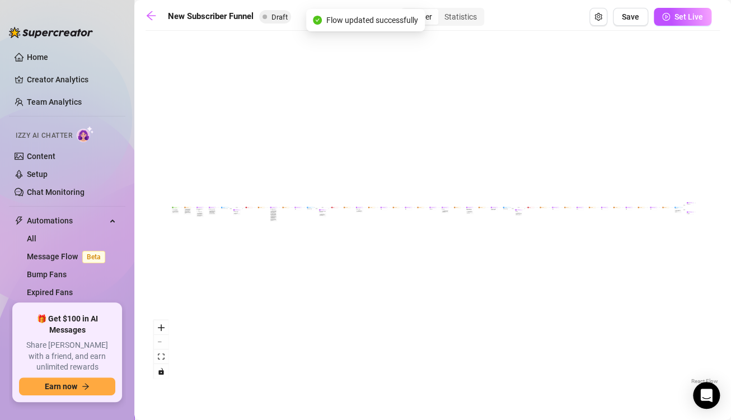
scroll to position [0, 0]
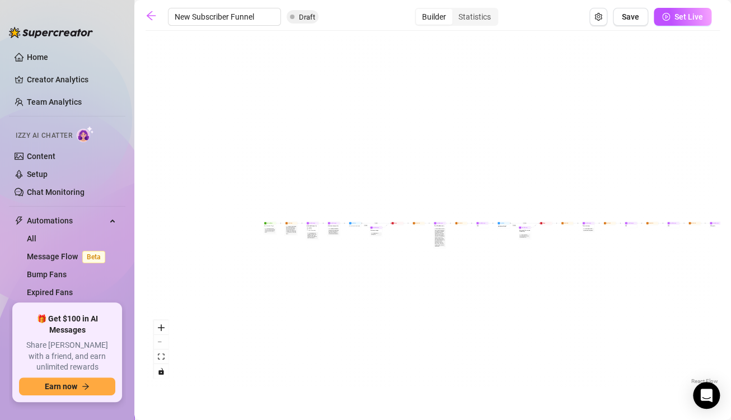
drag, startPoint x: 244, startPoint y: 177, endPoint x: 414, endPoint y: 176, distance: 170.8
click at [414, 176] on div "If True If False If True If False If True If False If True If False Merge Merge…" at bounding box center [433, 211] width 574 height 350
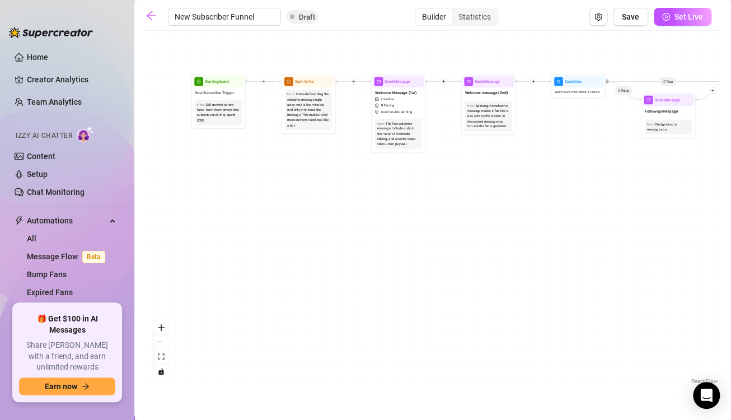
drag, startPoint x: 508, startPoint y: 186, endPoint x: 356, endPoint y: 217, distance: 155.8
click at [356, 217] on div "If True If False If True If False If True If False If True If False Merge Merge…" at bounding box center [433, 211] width 574 height 350
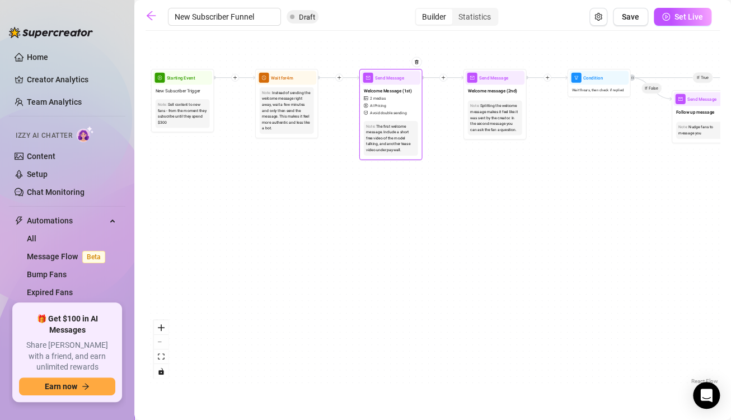
click at [391, 90] on span "Welcome Message (1st)" at bounding box center [388, 90] width 48 height 7
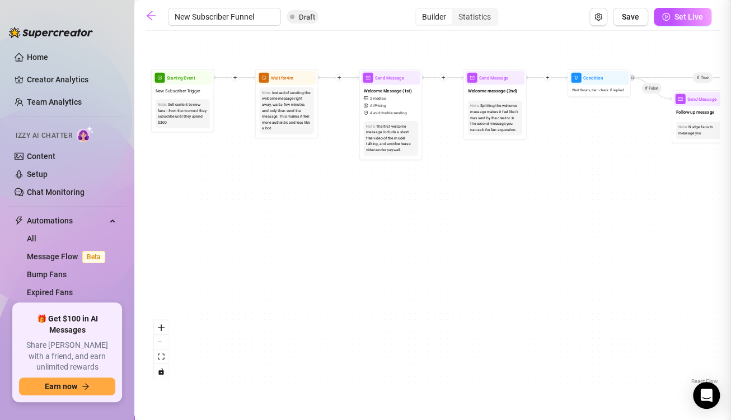
type textarea "Hey babe! Welcome to my page"
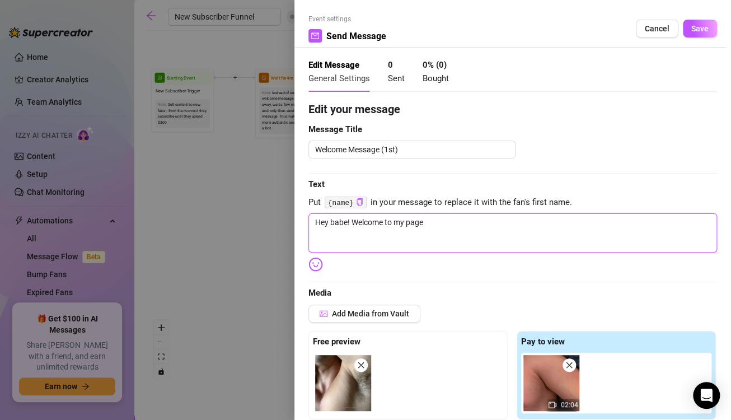
click at [445, 237] on textarea "Hey babe! Welcome to my page" at bounding box center [513, 232] width 409 height 39
type textarea "Hey babe! Welcome to my pag"
type textarea "Hey babe! Welcome to my pa"
type textarea "Hey babe! Welcome to my"
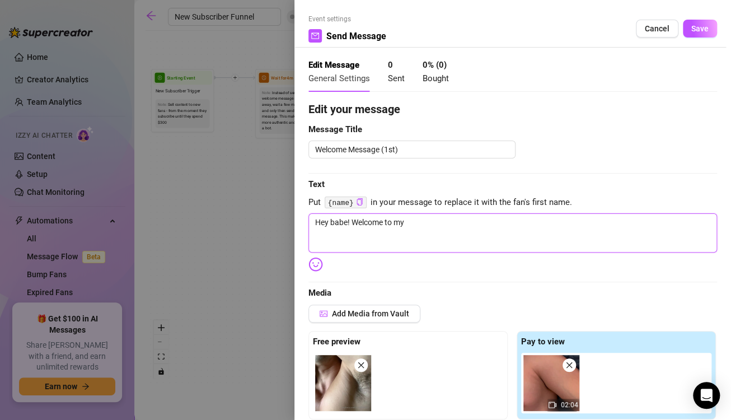
type textarea "Hey babe! Welcome to my"
type textarea "Hey babe! Welcom"
type textarea "Hey babe! Welco"
type textarea "Hey babe! Welc"
type textarea "Hey babe! Wel"
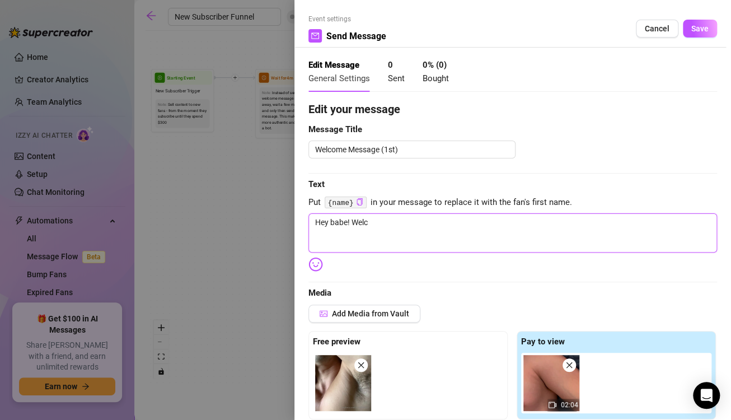
type textarea "Hey babe! Wel"
type textarea "Hey babe! We"
type textarea "Hey babe! W"
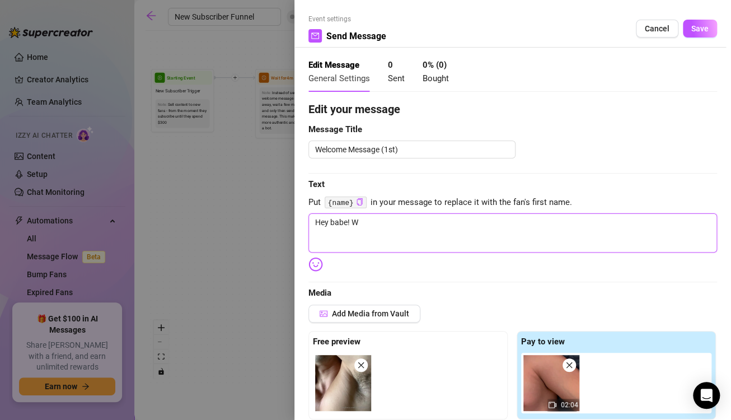
type textarea "Hey babe!"
type textarea "Hey babe"
type textarea "Hey bab"
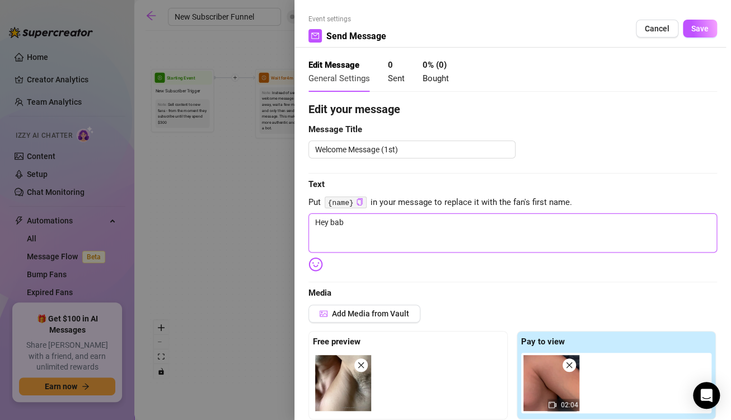
type textarea "Hey ba"
type textarea "Hey b"
type textarea "Hey"
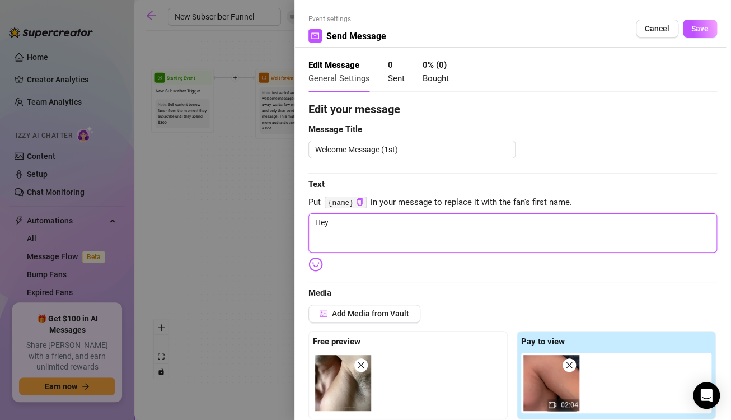
type textarea "Hey"
type textarea "H"
type textarea "Write your message here"
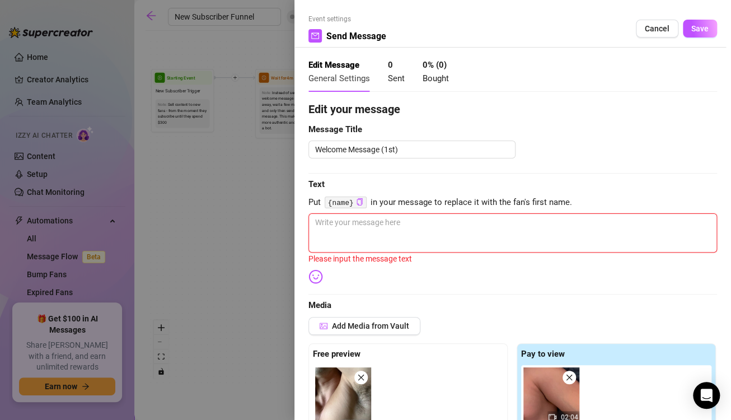
click at [445, 237] on textarea at bounding box center [513, 232] width 409 height 39
paste textarea
click at [237, 186] on div at bounding box center [365, 210] width 731 height 420
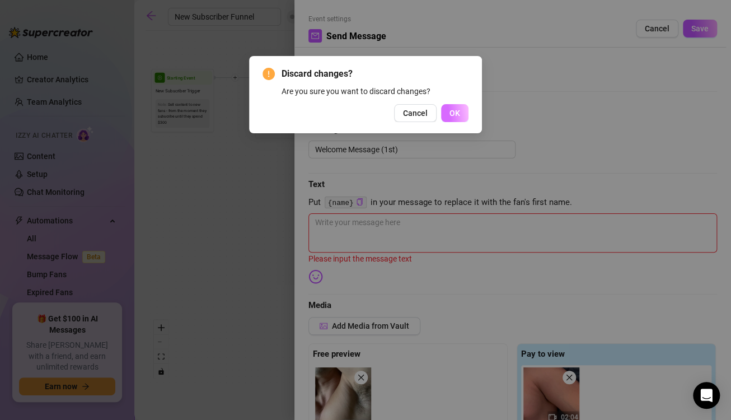
click at [456, 110] on span "OK" at bounding box center [455, 113] width 11 height 9
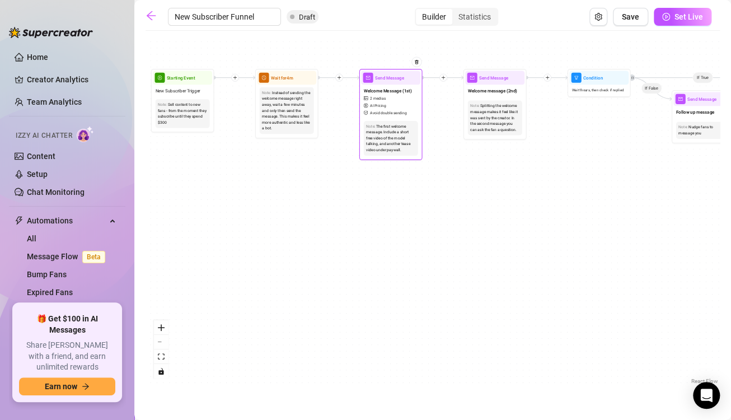
click at [403, 141] on div "The first welcome message. Include a short free video of the model talking, and…" at bounding box center [390, 138] width 49 height 30
click at [399, 112] on span "Avoid double sending" at bounding box center [388, 113] width 37 height 6
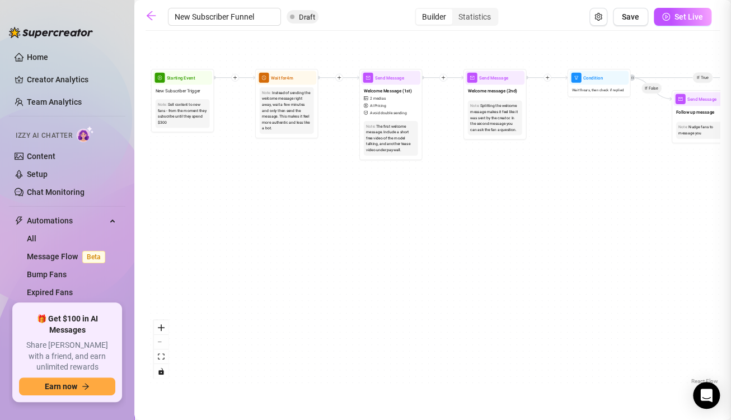
type textarea "Hey babe! Welcome to my page"
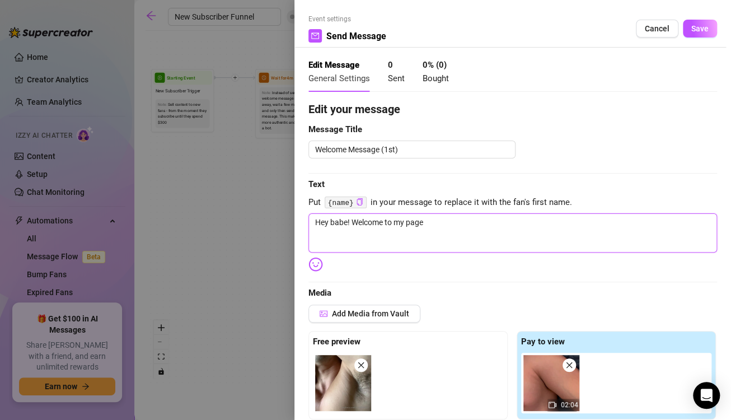
click at [469, 219] on textarea "Hey babe! Welcome to my page" at bounding box center [513, 232] width 409 height 39
type textarea "Hey babe! Welcome to my pag"
type textarea "Hey babe! Welcome to my pa"
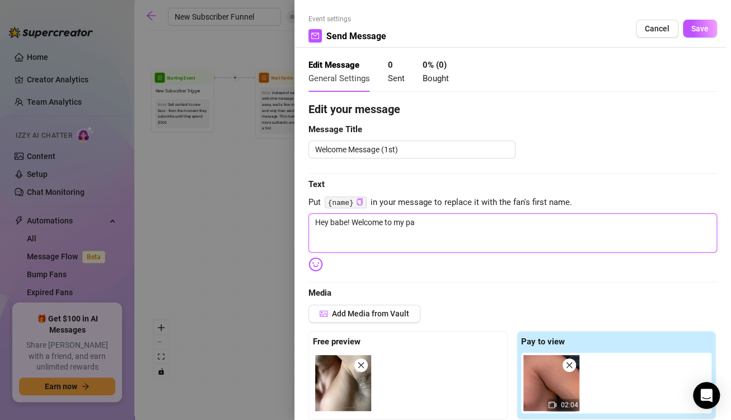
type textarea "Hey babe! Welcome to my p"
type textarea "Hey babe! Welcome to my"
type textarea "Hey babe! Welcome to"
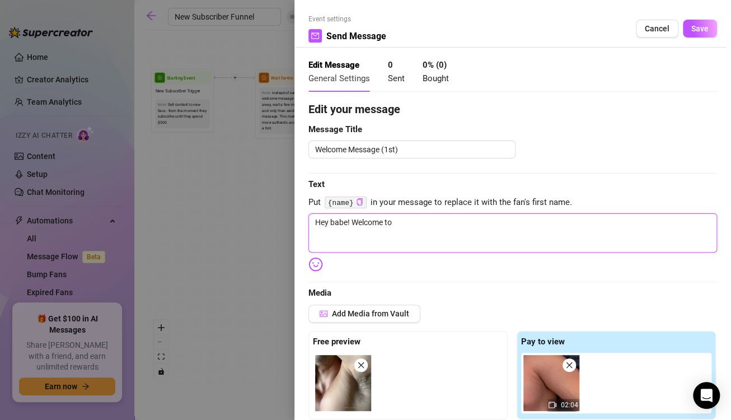
type textarea "Hey babe! Welcome t"
type textarea "Hey babe! Welcome"
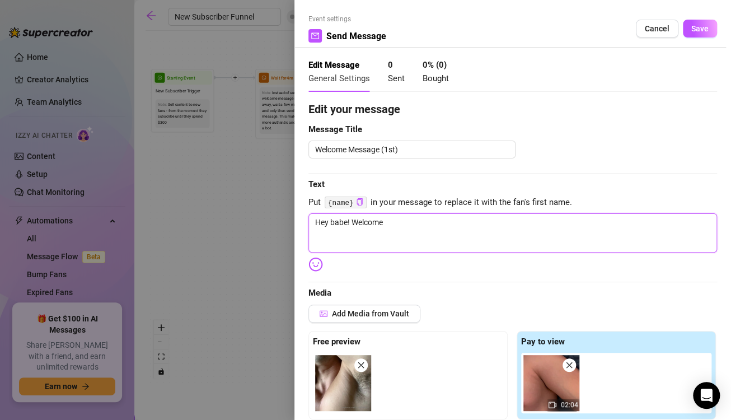
type textarea "Hey babe! Welcom"
type textarea "Hey babe! Welco"
type textarea "Hey babe! Welc"
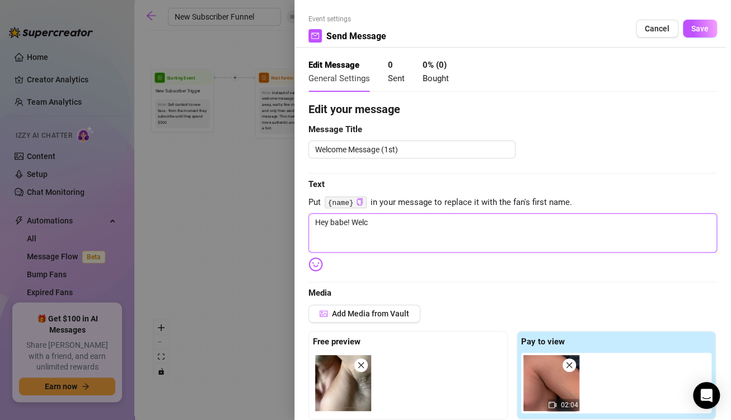
type textarea "Hey babe! Wel"
type textarea "Hey babe! We"
type textarea "Hey babe!"
type textarea "Hey babe"
type textarea "Hey b"
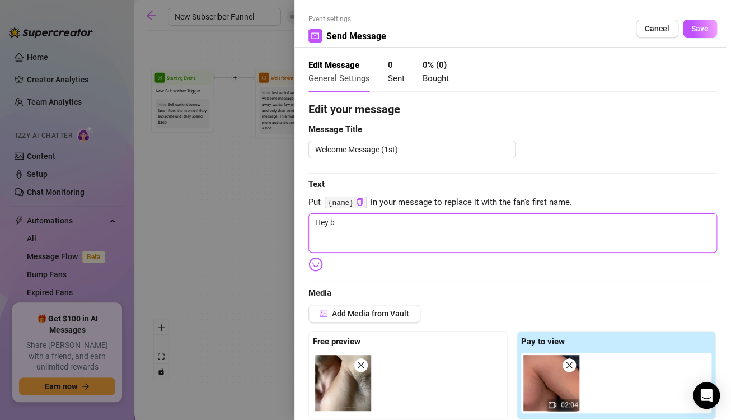
type textarea "Hey"
type textarea "He"
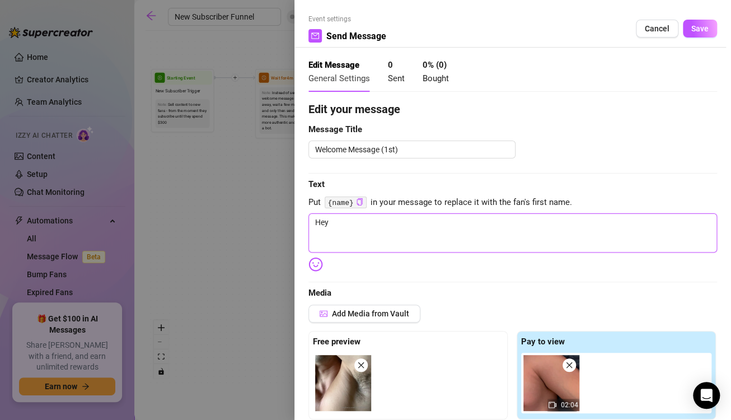
type textarea "He"
type textarea "H"
type textarea "Write your message here"
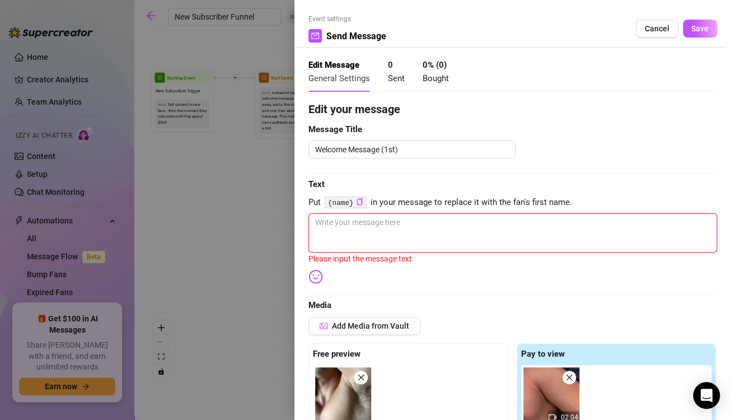
paste textarea "Hey babe! Welcome to my page 😘 I’m so glad you’re here—get comfortable, take a …"
type textarea "Hey babe! Welcome to my page 😘 I’m so glad you’re here—get comfortable, take a …"
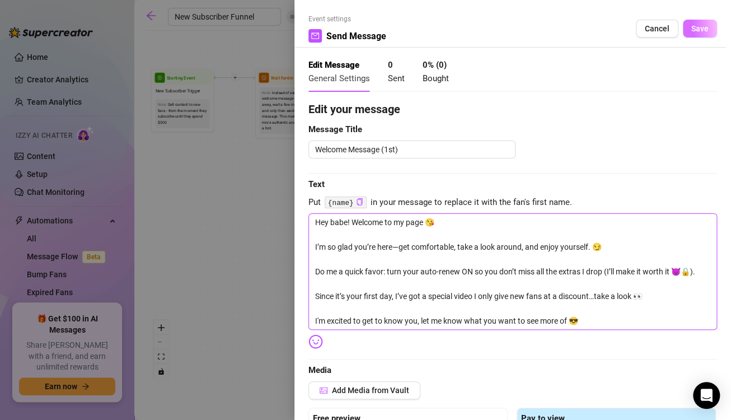
type textarea "Hey babe! Welcome to my page 😘 I’m so glad you’re here—get comfortable, take a …"
click at [691, 31] on span "Save" at bounding box center [699, 28] width 17 height 9
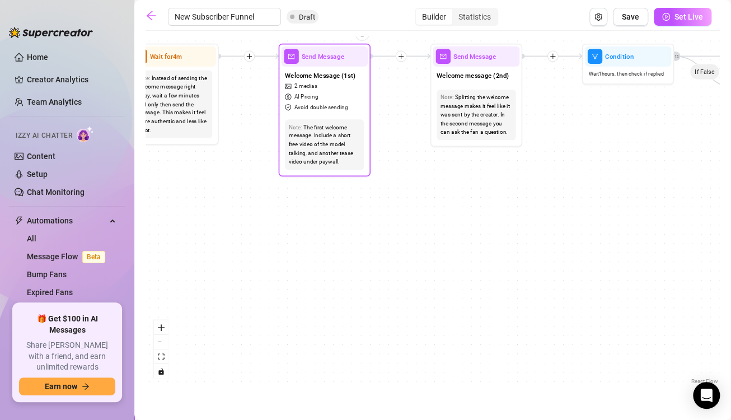
click at [324, 109] on span "Avoid double sending" at bounding box center [321, 107] width 54 height 8
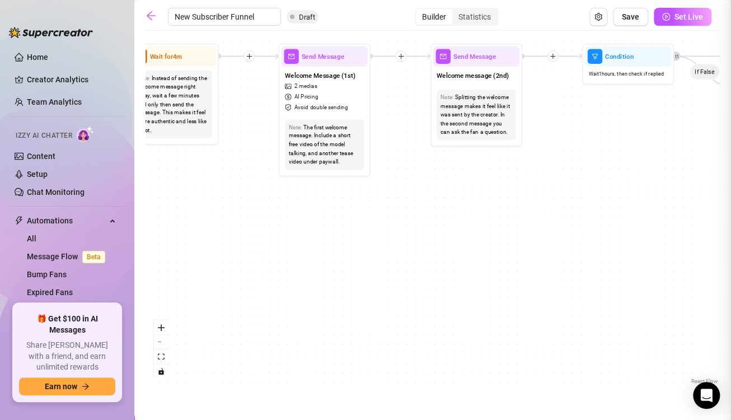
type textarea "Hey babe! Welcome to my page 😘 I’m so glad you’re here—get comfortable, take a …"
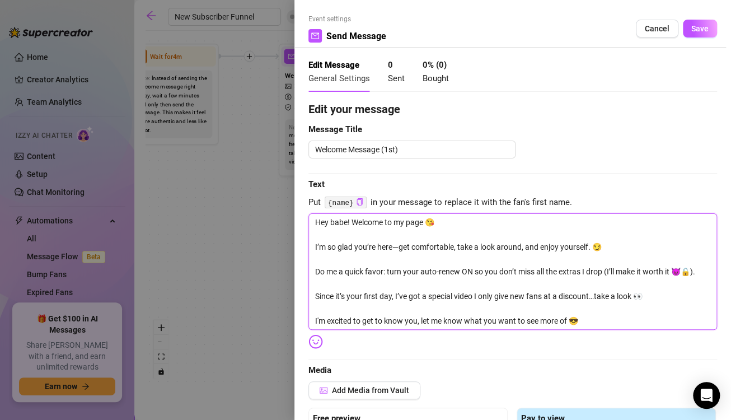
drag, startPoint x: 591, startPoint y: 320, endPoint x: 295, endPoint y: 314, distance: 296.3
click at [295, 314] on div "Event settings Send Message Cancel Save Edit Message General Settings 0 Sent 0 …" at bounding box center [513, 210] width 437 height 420
type textarea "Hey babe! Welcome to my page 😘 I’m so glad you’re here—get comfortable, take a …"
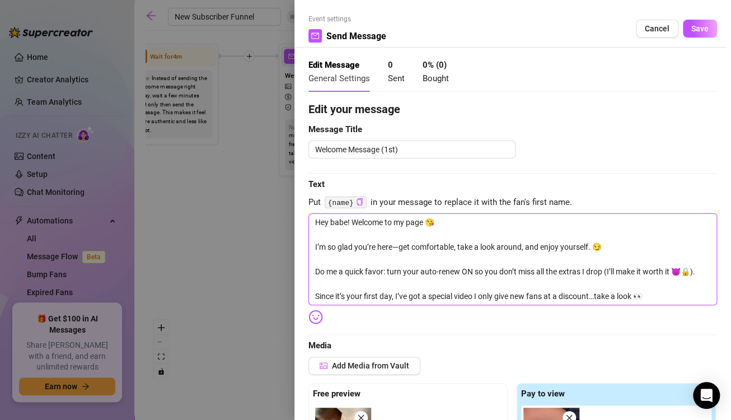
type textarea "Hey babe! Welcome to my page 😘 I’m so glad you’re here—get comfortable, take a …"
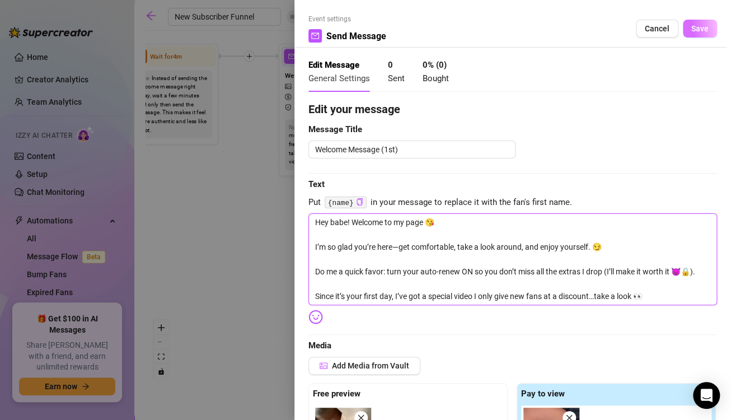
type textarea "Hey babe! Welcome to my page 😘 I’m so glad you’re here—get comfortable, take a …"
click at [683, 34] on button "Save" at bounding box center [700, 29] width 34 height 18
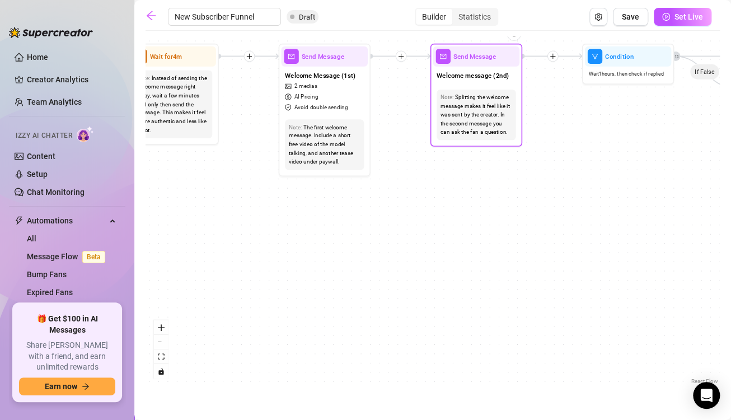
click at [487, 58] on span "Send Message" at bounding box center [475, 57] width 43 height 10
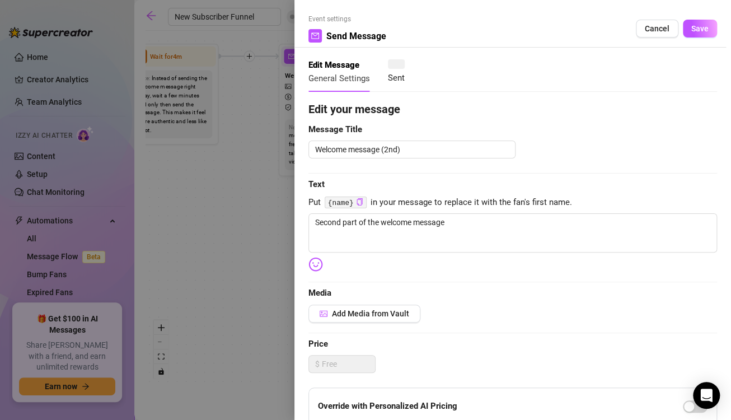
type textarea "Second part of the welcome message"
click at [468, 218] on textarea "Second part of the welcome message" at bounding box center [513, 232] width 409 height 39
type textarea "Second part of the welcome [PERSON_NAME]"
type textarea "Second part of the welcome messa"
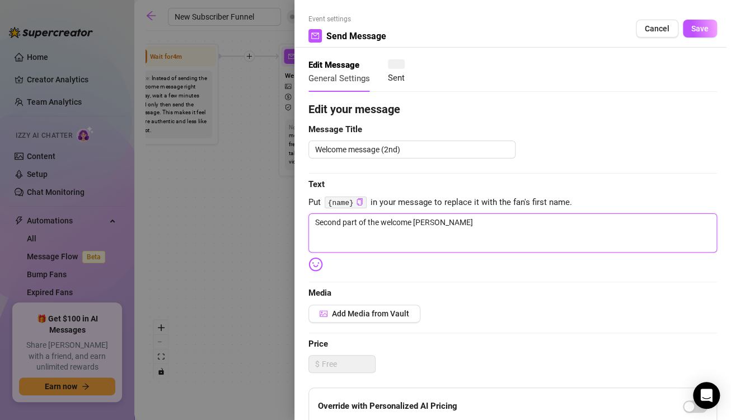
type textarea "Second part of the welcome messa"
type textarea "Second part of the welcome mess"
type textarea "Second part of the welcome mes"
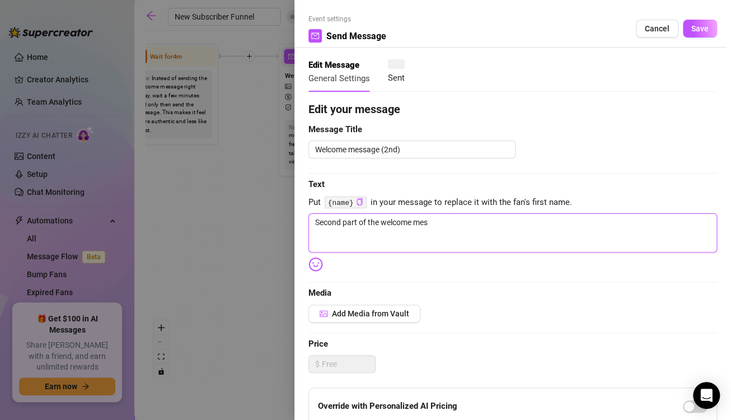
type textarea "Second part of the welcome me"
type textarea "Second part of the welcome m"
type textarea "Second part of the welcome"
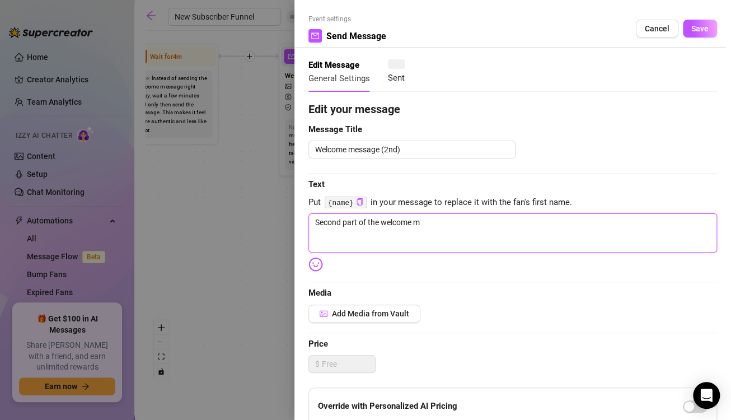
type textarea "Second part of the welcome"
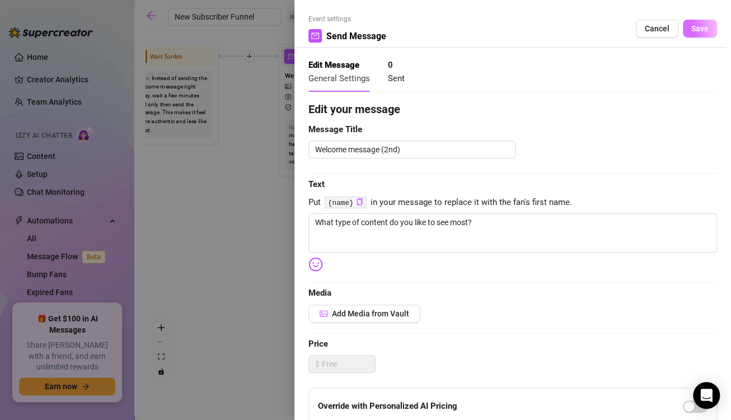
click at [691, 28] on span "Save" at bounding box center [699, 28] width 17 height 9
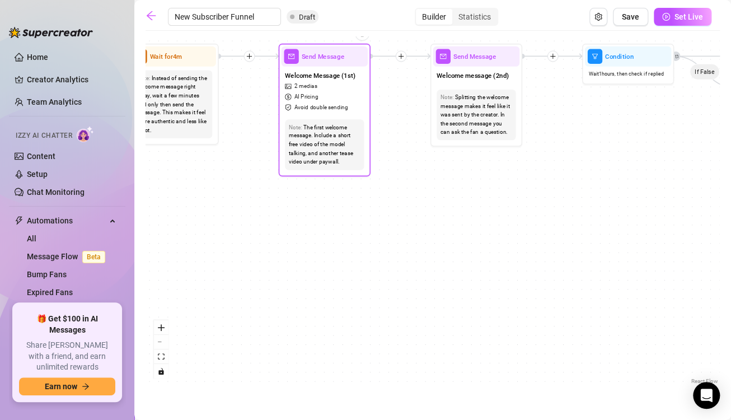
click at [327, 104] on span "Avoid double sending" at bounding box center [321, 107] width 54 height 8
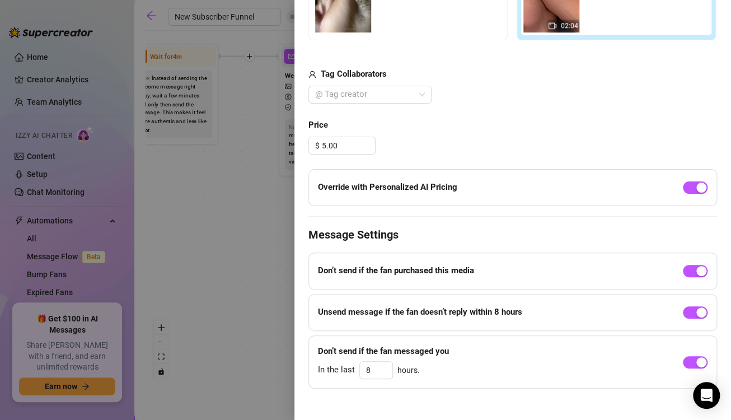
scroll to position [440, 0]
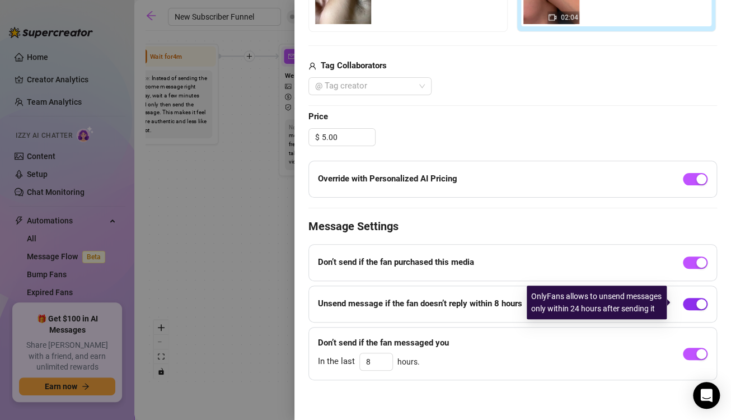
click at [686, 300] on button "button" at bounding box center [695, 304] width 25 height 12
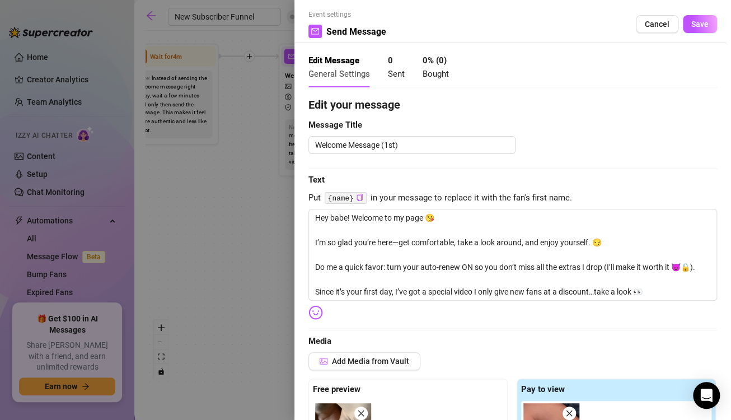
scroll to position [0, 0]
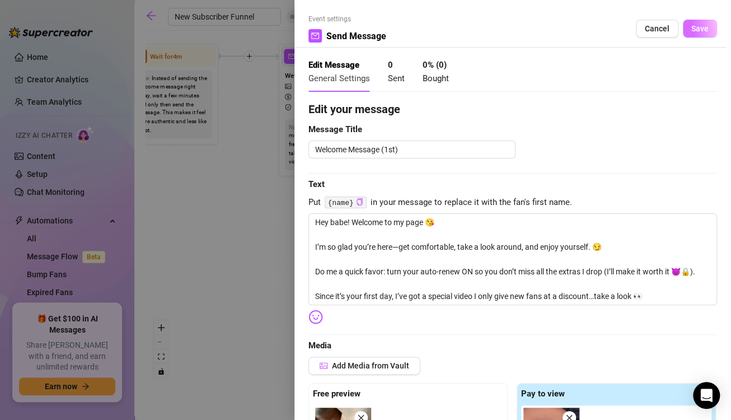
click at [691, 27] on span "Save" at bounding box center [699, 28] width 17 height 9
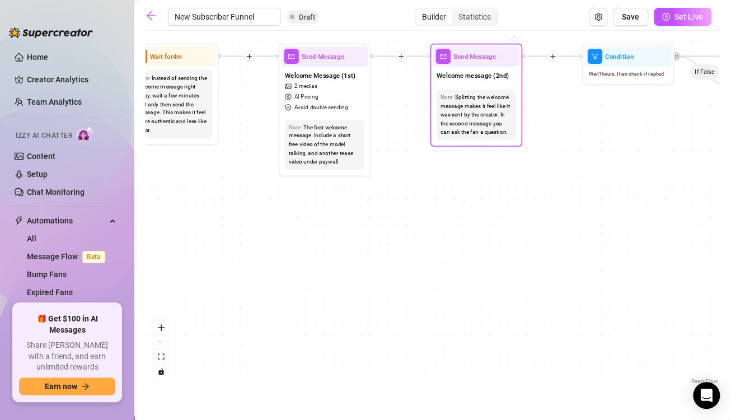
click at [501, 76] on span "Welcome message (2nd)" at bounding box center [473, 75] width 72 height 10
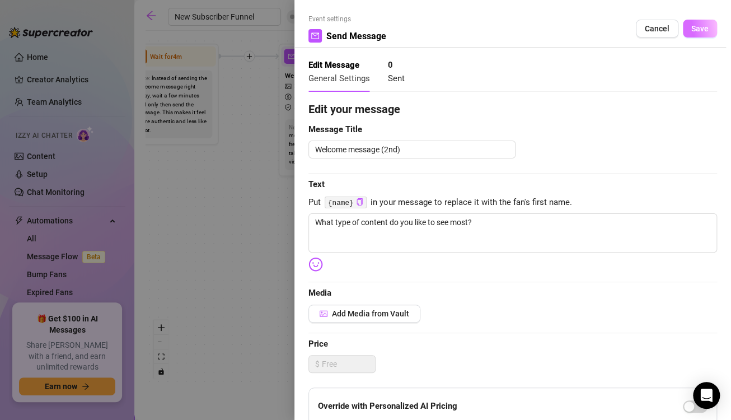
click at [694, 21] on button "Save" at bounding box center [700, 29] width 34 height 18
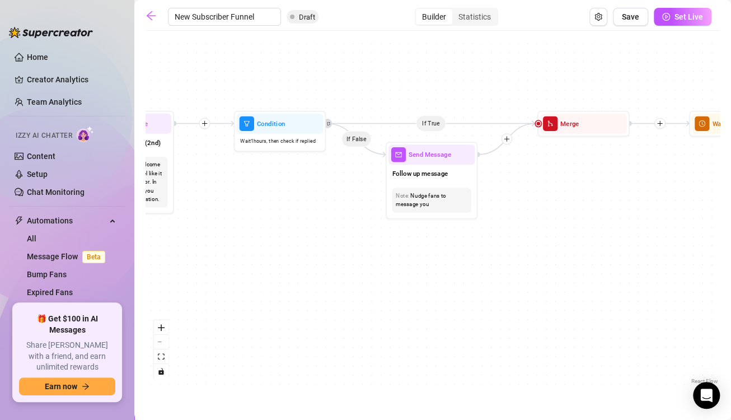
drag, startPoint x: 564, startPoint y: 194, endPoint x: 217, endPoint y: 261, distance: 353.6
click at [217, 261] on div "If True If False If True If False If True If False If True If False Merge Merge…" at bounding box center [433, 211] width 574 height 350
click at [318, 260] on div "If True If False If True If False If True If False If True If False Merge Merge…" at bounding box center [433, 211] width 574 height 350
click at [440, 167] on div "Follow up message" at bounding box center [433, 175] width 86 height 20
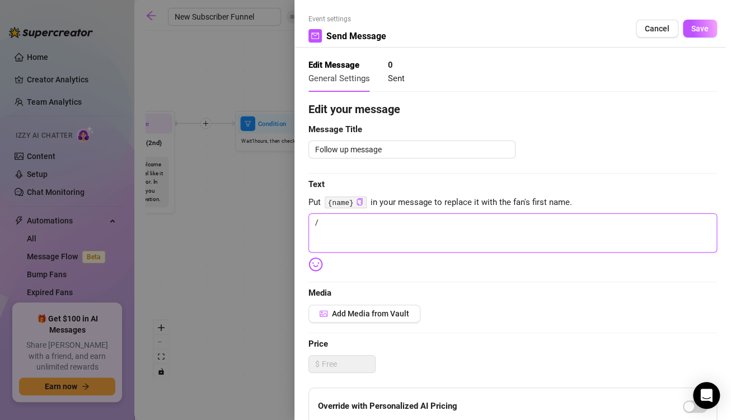
click at [342, 226] on textarea "/" at bounding box center [513, 232] width 409 height 39
click at [257, 232] on div at bounding box center [365, 210] width 731 height 420
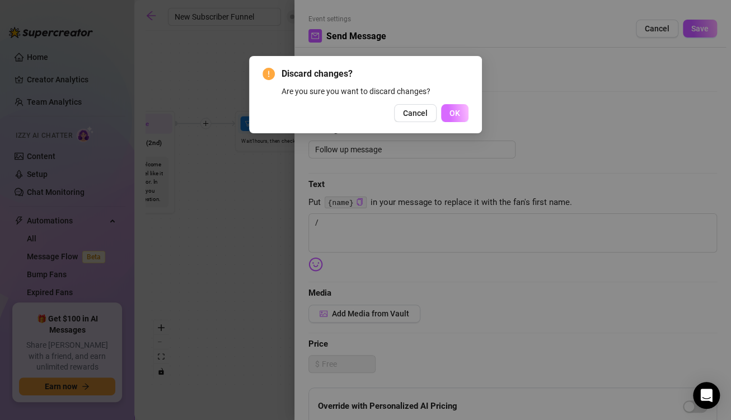
click at [446, 114] on button "OK" at bounding box center [454, 113] width 27 height 18
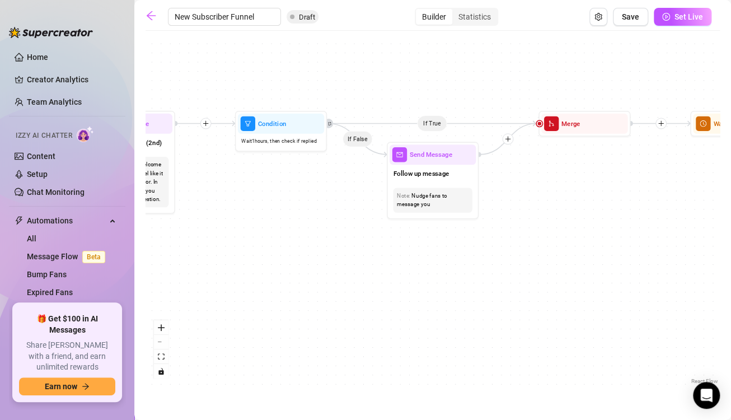
click at [412, 235] on div "If True If False If True If False If True If False If True If False Merge Merge…" at bounding box center [433, 211] width 574 height 350
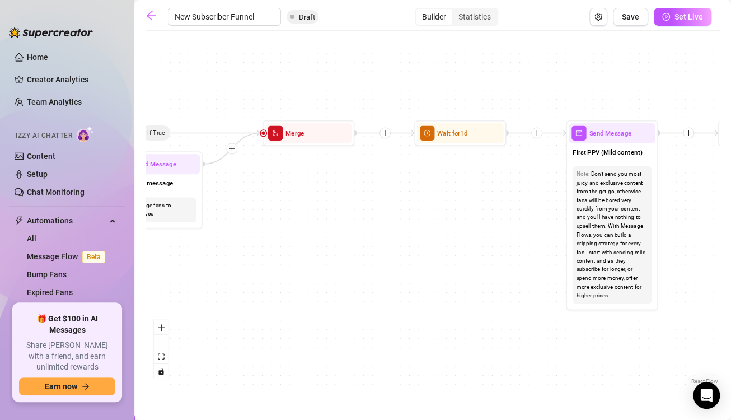
drag, startPoint x: 456, startPoint y: 259, endPoint x: 180, endPoint y: 269, distance: 276.2
click at [180, 269] on div "If True If False If True If False If True If False If True If False Merge Merge…" at bounding box center [433, 211] width 574 height 350
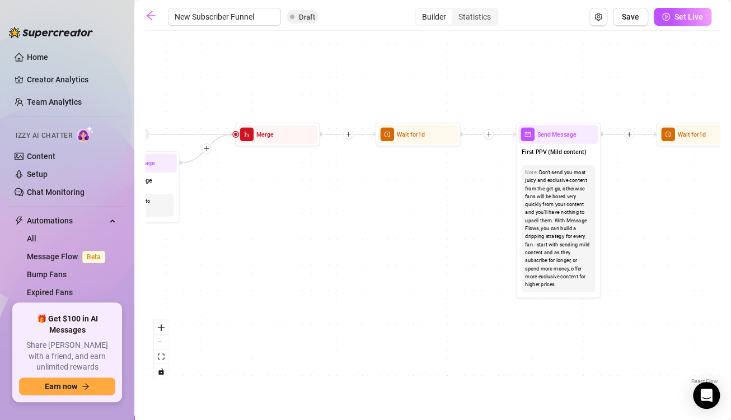
drag, startPoint x: 257, startPoint y: 249, endPoint x: 221, endPoint y: 236, distance: 38.4
click at [221, 236] on div "If True If False If True If False If True If False If True If False Merge Merge…" at bounding box center [433, 211] width 574 height 350
click at [385, 141] on span "clock-circle" at bounding box center [386, 134] width 13 height 13
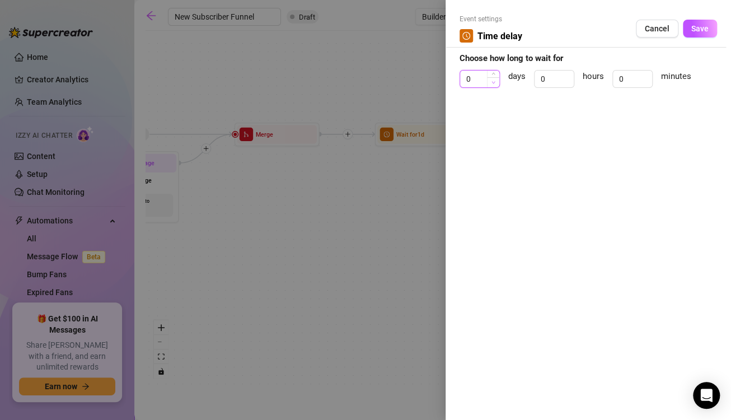
click at [492, 82] on icon "down" at bounding box center [494, 83] width 4 height 4
click at [552, 82] on input "0" at bounding box center [554, 79] width 39 height 17
click at [568, 73] on icon "up" at bounding box center [568, 75] width 4 height 4
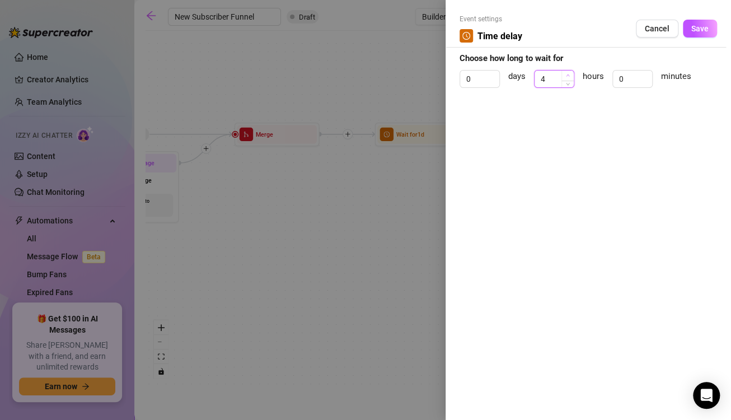
click at [568, 73] on icon "up" at bounding box center [568, 75] width 4 height 4
click at [699, 30] on span "Save" at bounding box center [699, 28] width 17 height 9
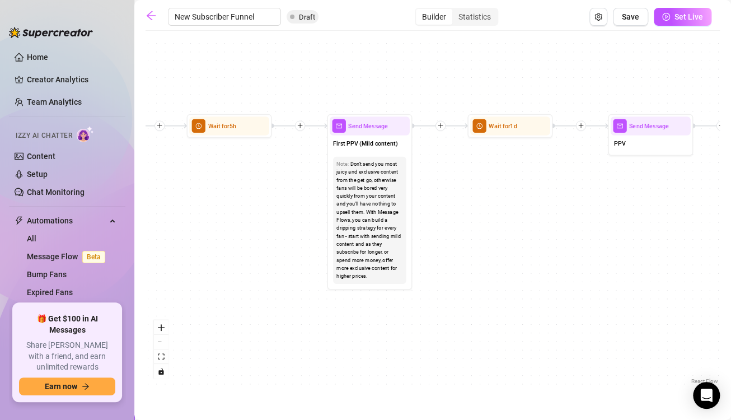
drag, startPoint x: 459, startPoint y: 221, endPoint x: 271, endPoint y: 213, distance: 188.3
click at [271, 213] on div "If True If False If True If False If True If False If True If False Merge Merge…" at bounding box center [433, 211] width 574 height 350
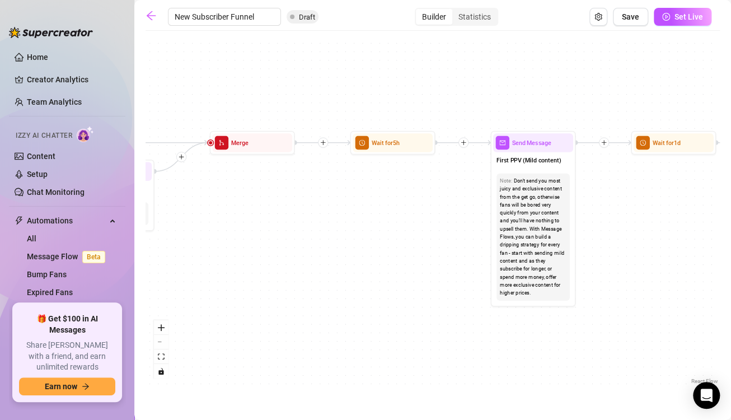
drag, startPoint x: 253, startPoint y: 200, endPoint x: 416, endPoint y: 217, distance: 164.4
click at [416, 217] on div "If True If False If True If False If True If False If True If False Merge Merge…" at bounding box center [433, 211] width 574 height 350
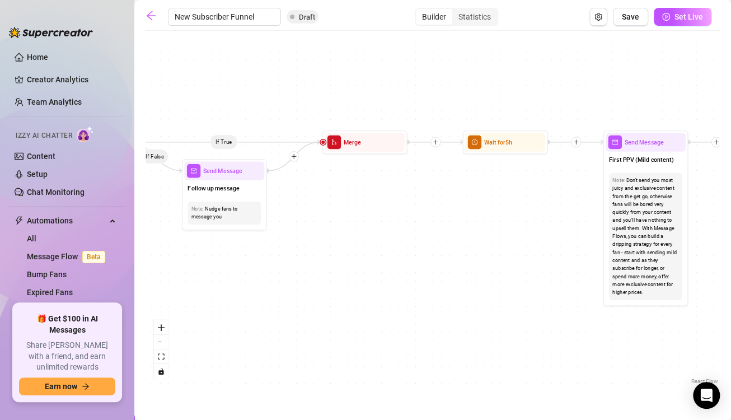
drag, startPoint x: 352, startPoint y: 212, endPoint x: 477, endPoint y: 213, distance: 125.4
click at [477, 213] on div "If True If False If True If False If True If False If True If False Merge Merge…" at bounding box center [433, 211] width 574 height 350
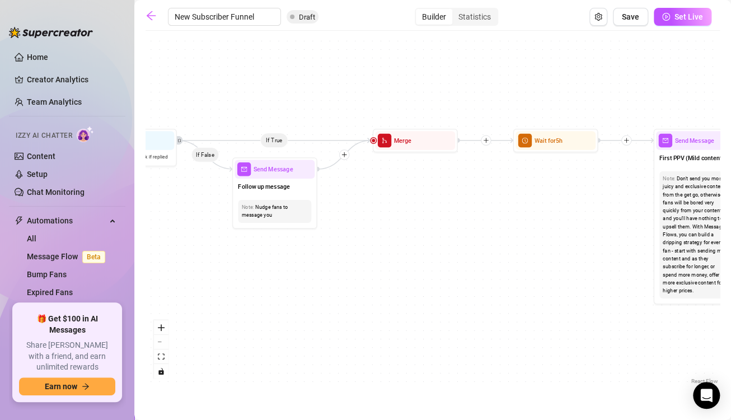
drag, startPoint x: 477, startPoint y: 213, endPoint x: 515, endPoint y: 209, distance: 37.7
click at [515, 209] on div "If True If False If True If False If True If False If True If False Merge Merge…" at bounding box center [433, 211] width 574 height 350
click at [434, 149] on div "Merge" at bounding box center [415, 140] width 85 height 24
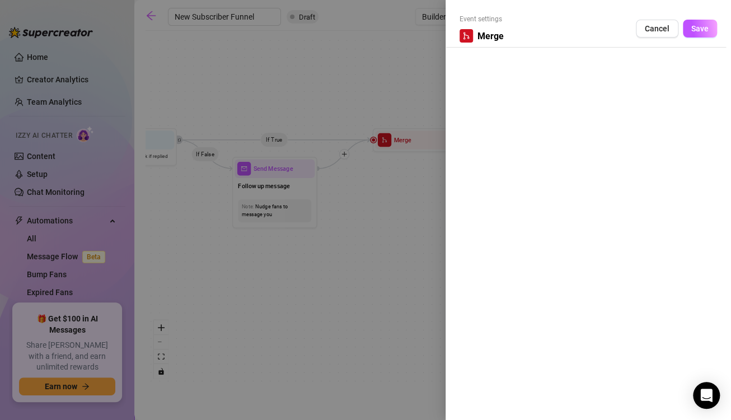
click at [408, 189] on div at bounding box center [365, 210] width 731 height 420
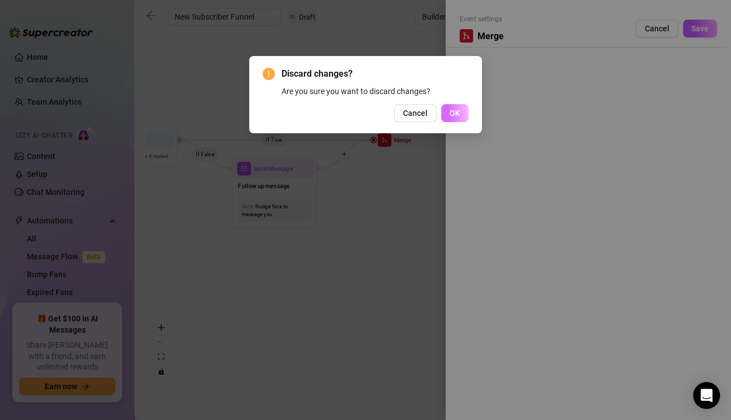
click at [451, 110] on span "OK" at bounding box center [455, 113] width 11 height 9
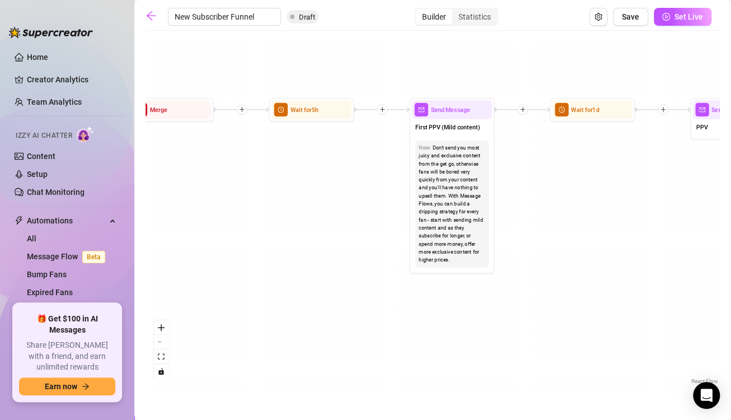
drag, startPoint x: 541, startPoint y: 225, endPoint x: 297, endPoint y: 195, distance: 246.0
click at [297, 195] on div "If True If False If True If False If True If False If True If False Merge Merge…" at bounding box center [433, 211] width 574 height 350
click at [309, 182] on div "If True If False If True If False If True If False If True If False Merge Merge…" at bounding box center [433, 211] width 574 height 350
click at [438, 148] on div "Don't send you most juicy and exclusive content from the get go, otherwise fans…" at bounding box center [452, 204] width 67 height 120
click at [455, 127] on span "First PPV (Mild content)" at bounding box center [447, 128] width 65 height 10
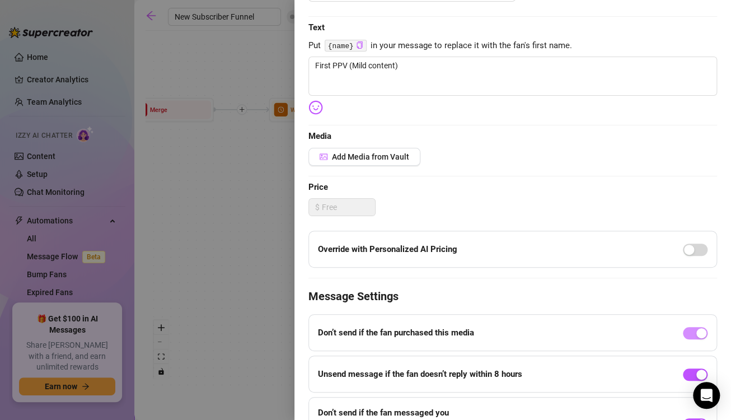
scroll to position [228, 0]
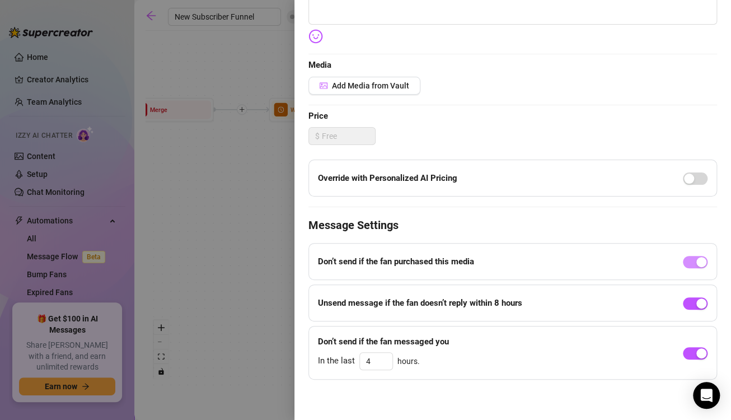
click at [259, 267] on div at bounding box center [365, 210] width 731 height 420
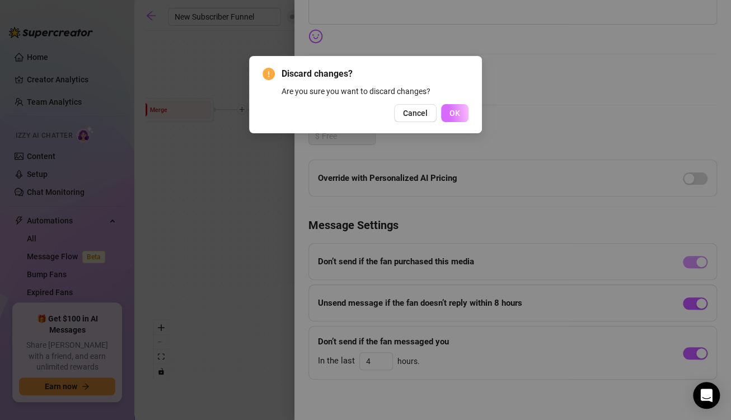
click at [455, 105] on button "OK" at bounding box center [454, 113] width 27 height 18
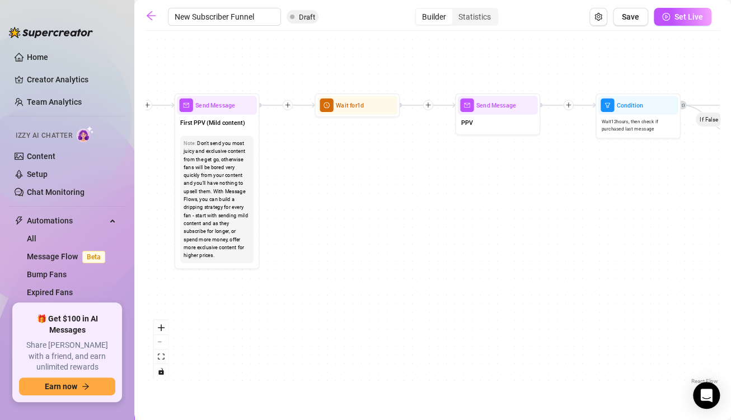
drag, startPoint x: 564, startPoint y: 233, endPoint x: 321, endPoint y: 226, distance: 242.5
click at [321, 226] on div "If True If False If True If False If True If False If True If False Merge Merge…" at bounding box center [433, 211] width 574 height 350
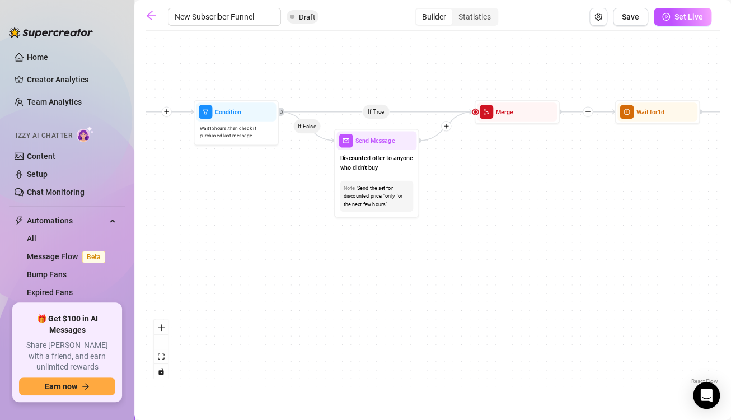
drag, startPoint x: 576, startPoint y: 211, endPoint x: 184, endPoint y: 218, distance: 392.6
click at [184, 218] on div "If True If False If True If False If True If False If True If False Merge Merge…" at bounding box center [433, 211] width 574 height 350
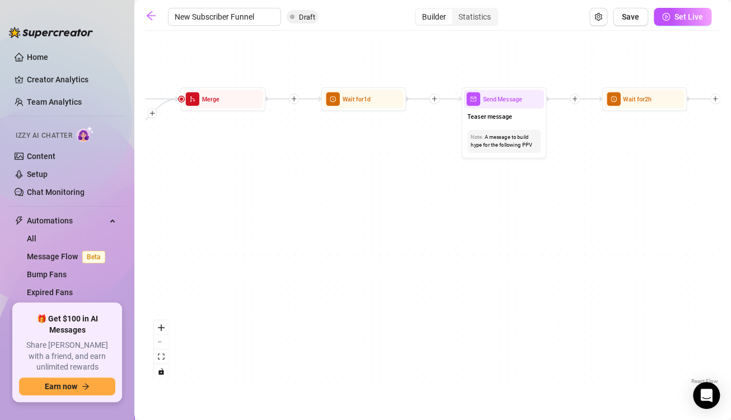
drag, startPoint x: 535, startPoint y: 208, endPoint x: 241, endPoint y: 197, distance: 294.1
click at [241, 197] on div "If True If False If True If False If True If False If True If False Merge Merge…" at bounding box center [433, 211] width 574 height 350
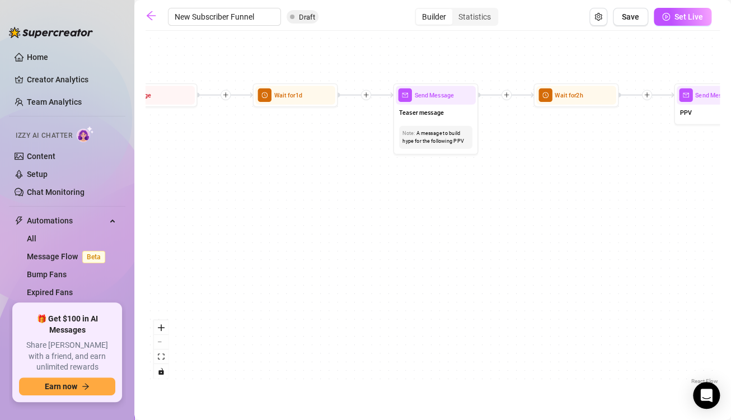
drag, startPoint x: 381, startPoint y: 208, endPoint x: 311, endPoint y: 205, distance: 70.6
click at [311, 205] on div "If True If False If True If False If True If False If True If False Merge Merge…" at bounding box center [433, 211] width 574 height 350
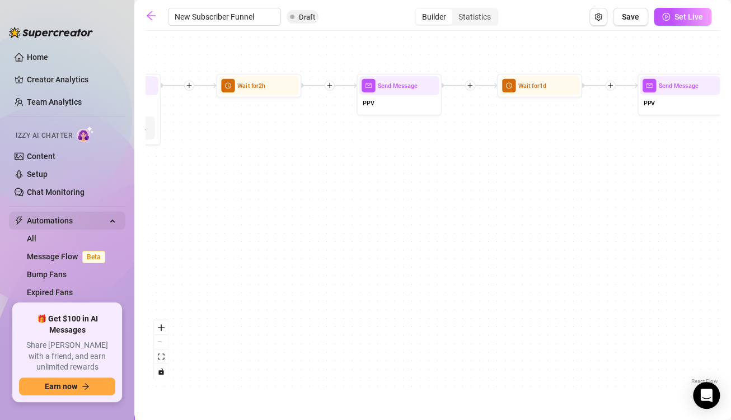
drag, startPoint x: 420, startPoint y: 231, endPoint x: 103, endPoint y: 221, distance: 317.6
click at [103, 221] on div "Home Creator Analytics Team Analytics Izzy AI Chatter Content Setup Chat Monito…" at bounding box center [365, 210] width 731 height 420
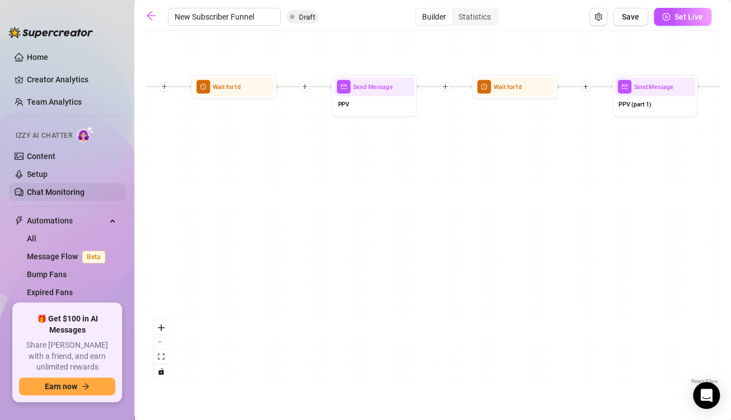
drag, startPoint x: 388, startPoint y: 194, endPoint x: 82, endPoint y: 195, distance: 305.7
click at [82, 195] on div "Home Creator Analytics Team Analytics Izzy AI Chatter Content Setup Chat Monito…" at bounding box center [365, 210] width 731 height 420
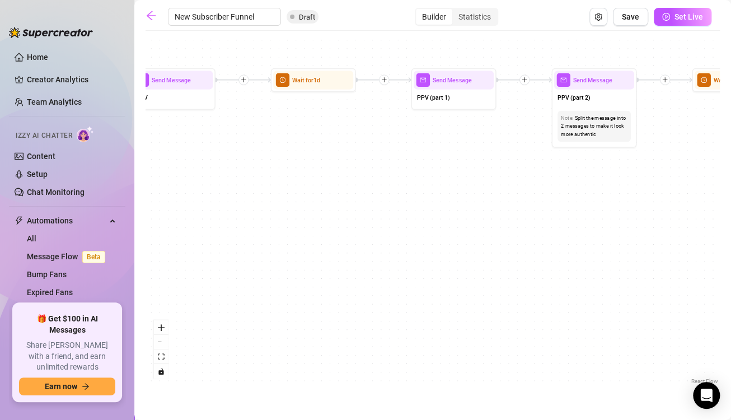
drag, startPoint x: 161, startPoint y: 189, endPoint x: -41, endPoint y: 183, distance: 201.7
click at [0, 183] on html "Home Creator Analytics Team Analytics Izzy AI Chatter Content Setup Chat Monito…" at bounding box center [365, 210] width 731 height 420
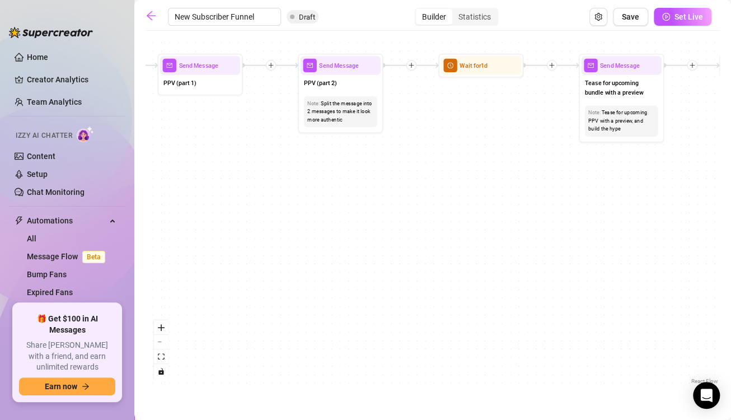
drag, startPoint x: 465, startPoint y: 204, endPoint x: 208, endPoint y: 189, distance: 257.4
click at [208, 189] on div "If True If False If True If False If True If False If True If False Merge Merge…" at bounding box center [433, 211] width 574 height 350
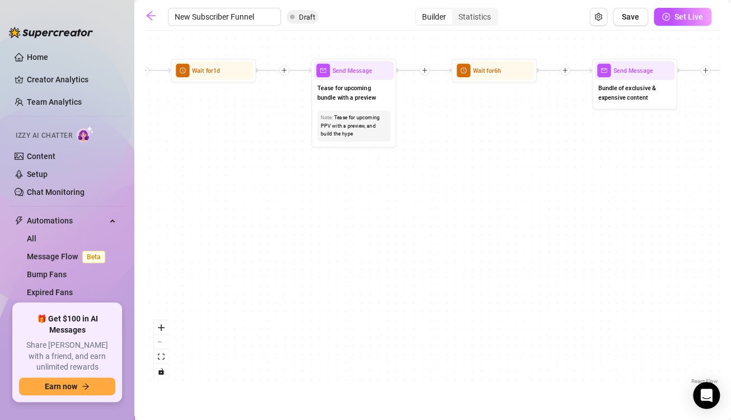
drag, startPoint x: 422, startPoint y: 177, endPoint x: 157, endPoint y: 183, distance: 264.9
click at [157, 183] on div "If True If False If True If False If True If False If True If False Merge Merge…" at bounding box center [433, 211] width 574 height 350
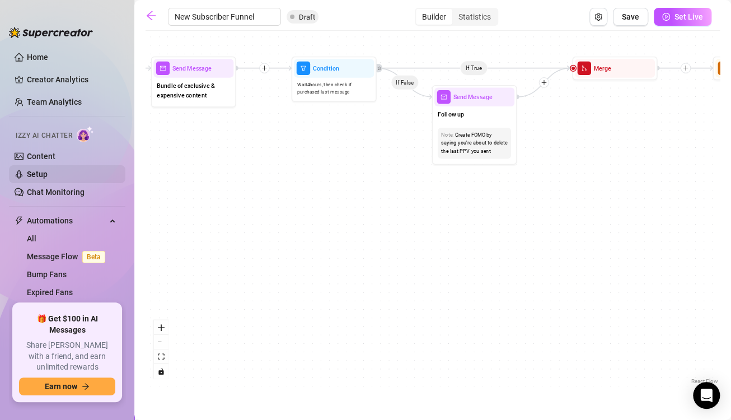
drag, startPoint x: 526, startPoint y: 179, endPoint x: 85, endPoint y: 176, distance: 440.6
click at [85, 176] on div "Home Creator Analytics Team Analytics Izzy AI Chatter Content Setup Chat Monito…" at bounding box center [365, 210] width 731 height 420
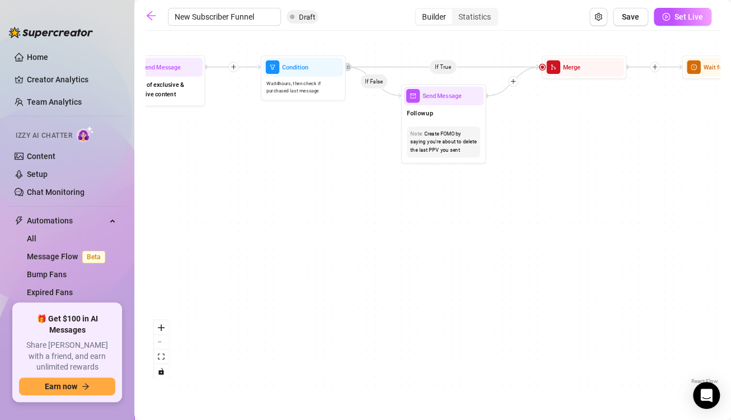
drag, startPoint x: 473, startPoint y: 178, endPoint x: 442, endPoint y: 177, distance: 30.8
click at [442, 177] on div "If True If False If True If False If True If False If True If False Merge Merge…" at bounding box center [433, 211] width 574 height 350
click at [235, 70] on div at bounding box center [233, 67] width 10 height 10
click at [302, 186] on div "If True If False If True If False Time Delay Condition Message Tag Fan If True …" at bounding box center [433, 211] width 574 height 350
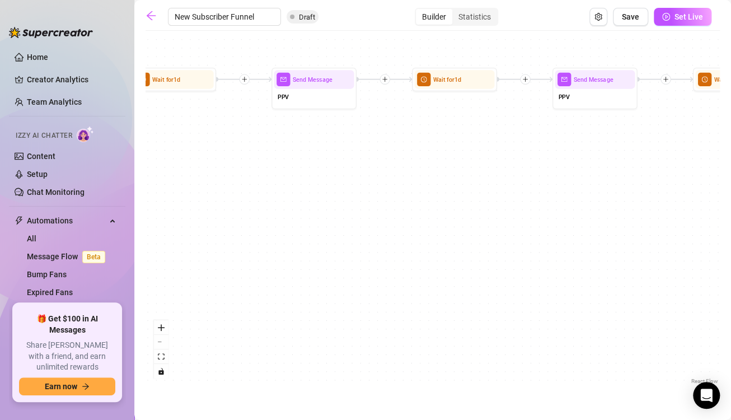
drag, startPoint x: 515, startPoint y: 213, endPoint x: -34, endPoint y: 226, distance: 548.9
click at [0, 226] on html "Home Creator Analytics Team Analytics Izzy AI Chatter Content Setup Chat Monito…" at bounding box center [365, 210] width 731 height 420
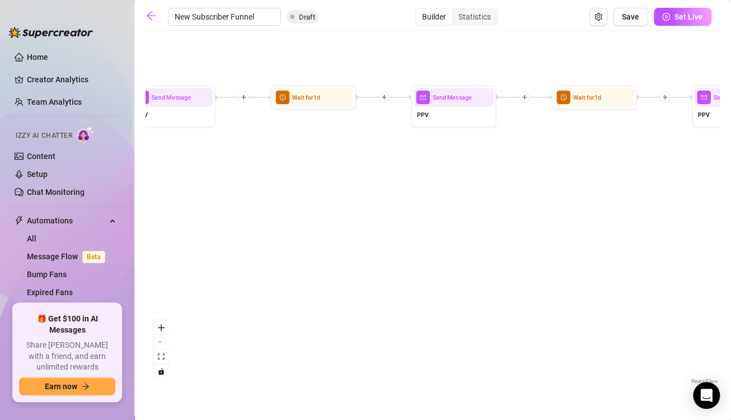
drag, startPoint x: 384, startPoint y: 247, endPoint x: -41, endPoint y: 266, distance: 424.8
click at [0, 266] on html "Home Creator Analytics Team Analytics Izzy AI Chatter Content Setup Chat Monito…" at bounding box center [365, 210] width 731 height 420
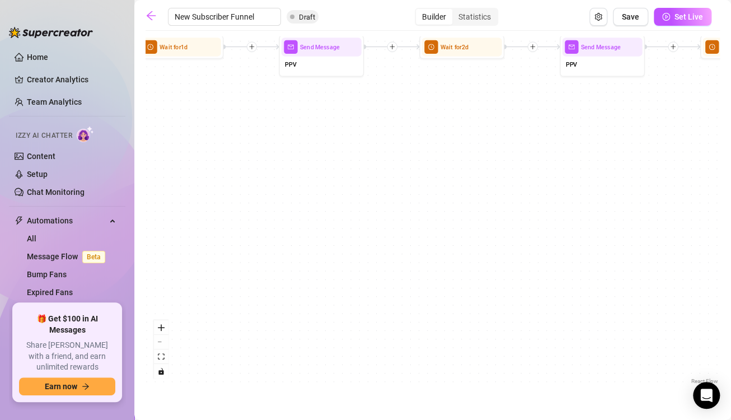
drag, startPoint x: 546, startPoint y: 237, endPoint x: 134, endPoint y: 186, distance: 415.3
click at [134, 186] on div "Home Creator Analytics Team Analytics Izzy AI Chatter Content Setup Chat Monito…" at bounding box center [365, 210] width 731 height 420
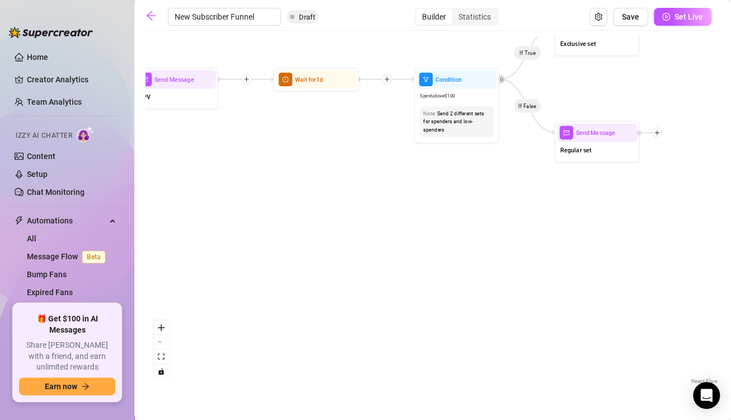
drag, startPoint x: 567, startPoint y: 183, endPoint x: 139, endPoint y: 213, distance: 428.3
click at [139, 213] on main "New Subscriber Funnel Draft Builder Statistics Save Set Live If True If False I…" at bounding box center [432, 210] width 597 height 420
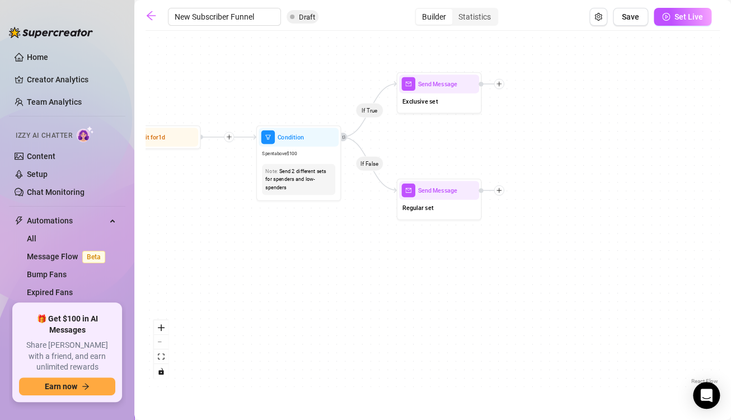
drag, startPoint x: 548, startPoint y: 224, endPoint x: 386, endPoint y: 286, distance: 173.1
click at [386, 286] on div "If True If False If True If False If True If False If True If False Merge Merge…" at bounding box center [433, 211] width 574 height 350
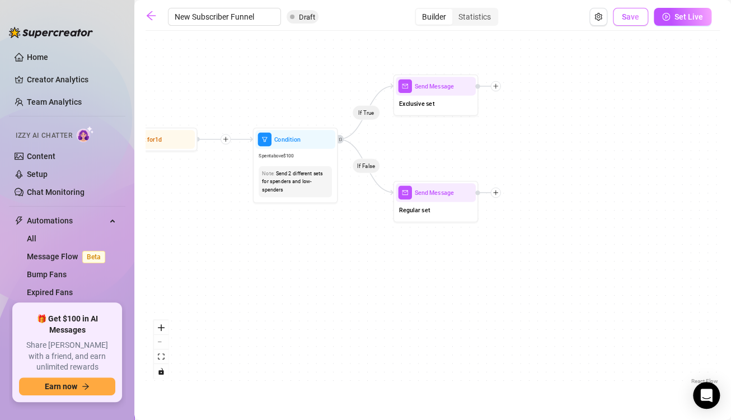
click at [629, 25] on button "Save" at bounding box center [630, 17] width 35 height 18
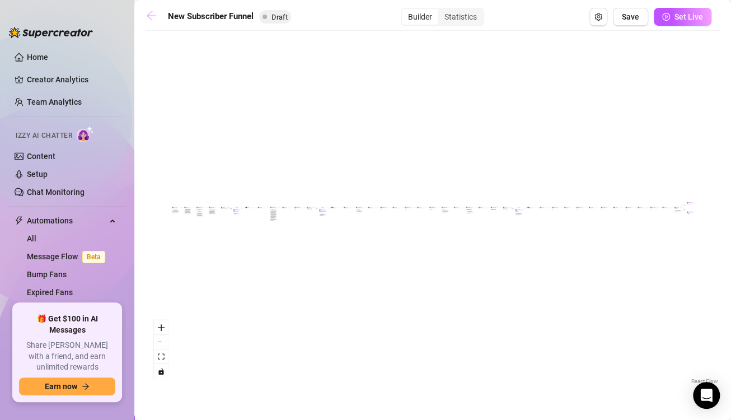
click at [152, 18] on icon "arrow-left" at bounding box center [151, 15] width 11 height 11
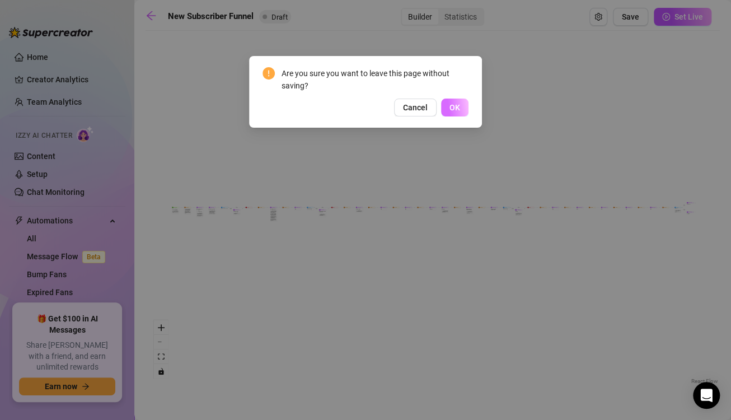
click at [450, 107] on span "OK" at bounding box center [455, 107] width 11 height 9
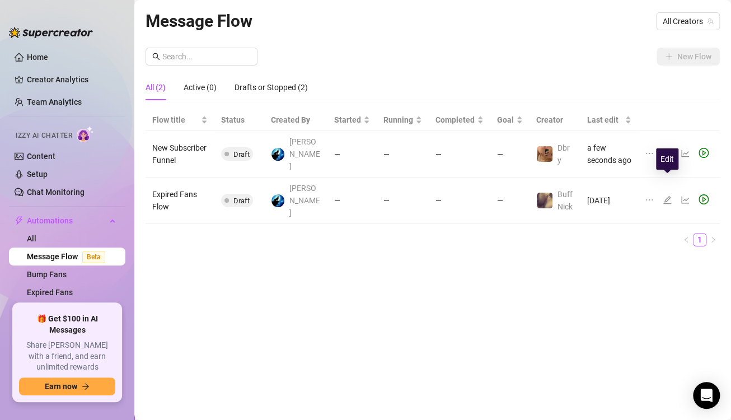
click at [664, 195] on icon "edit" at bounding box center [667, 199] width 9 height 9
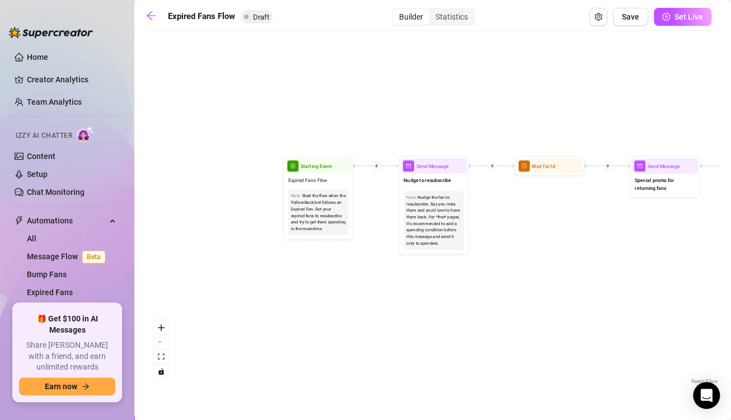
drag, startPoint x: 240, startPoint y: 289, endPoint x: 604, endPoint y: 280, distance: 364.1
click at [604, 280] on div "If True If False Send Message Send Message Wait for 2d Merge Send Message Follo…" at bounding box center [433, 211] width 574 height 350
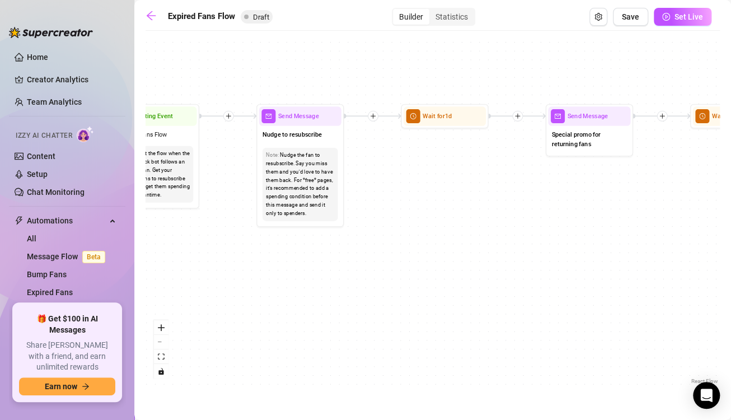
drag, startPoint x: 527, startPoint y: 286, endPoint x: 452, endPoint y: 269, distance: 77.4
click at [452, 269] on div "If True If False Send Message Send Message Wait for 2d Merge Send Message Follo…" at bounding box center [433, 211] width 574 height 350
click at [233, 116] on icon "Edge from a1e75b60-5218-4396-ba0a-ffdb898531a1 to 10db21c8-df93-4c76-970c-bf3ee…" at bounding box center [228, 116] width 57 height 0
click at [228, 119] on icon "plus" at bounding box center [229, 116] width 6 height 6
click at [254, 134] on div "Condition" at bounding box center [271, 131] width 64 height 15
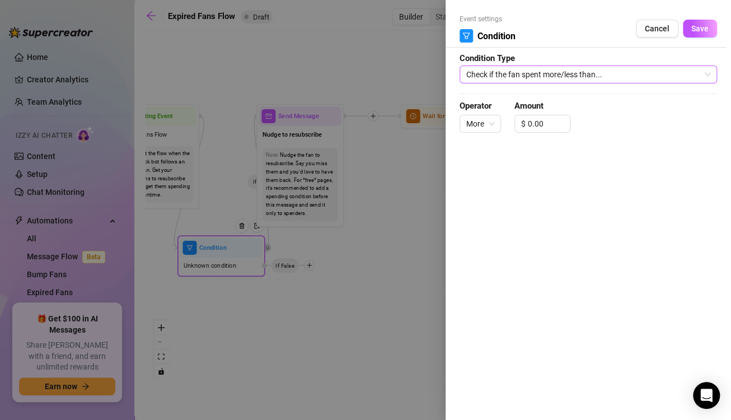
click at [578, 73] on span "Check if the fan spent more/less than..." at bounding box center [588, 74] width 244 height 17
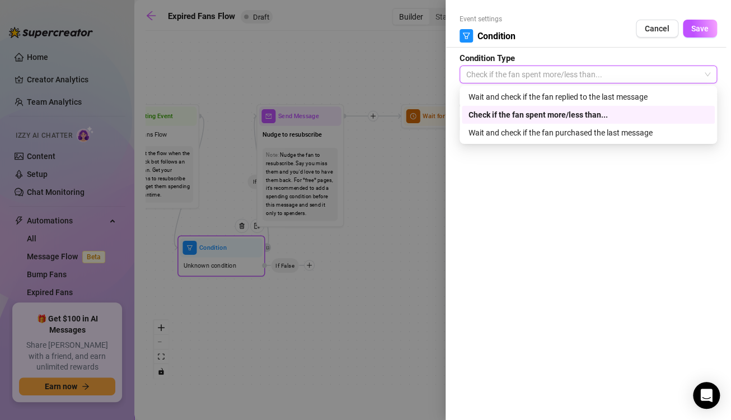
click at [571, 110] on div "Check if the fan spent more/less than..." at bounding box center [589, 115] width 240 height 12
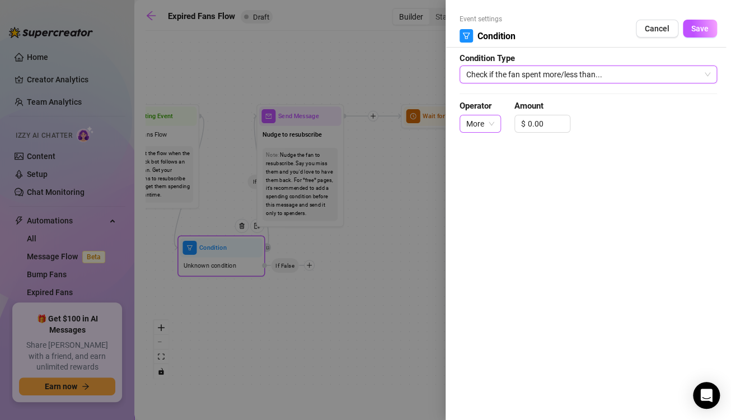
click at [489, 121] on span "More" at bounding box center [480, 123] width 28 height 17
click at [655, 31] on span "Cancel" at bounding box center [657, 28] width 25 height 9
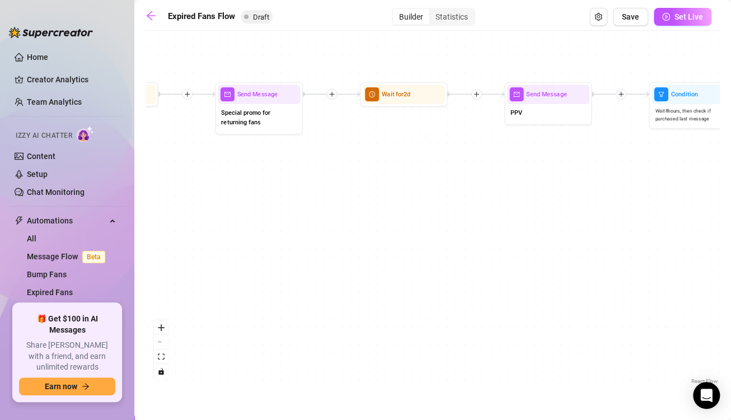
drag, startPoint x: 464, startPoint y: 194, endPoint x: 135, endPoint y: 171, distance: 329.5
click at [135, 171] on main "Expired Fans Flow Draft Builder Statistics Save Set Live If True If False Send …" at bounding box center [432, 210] width 597 height 420
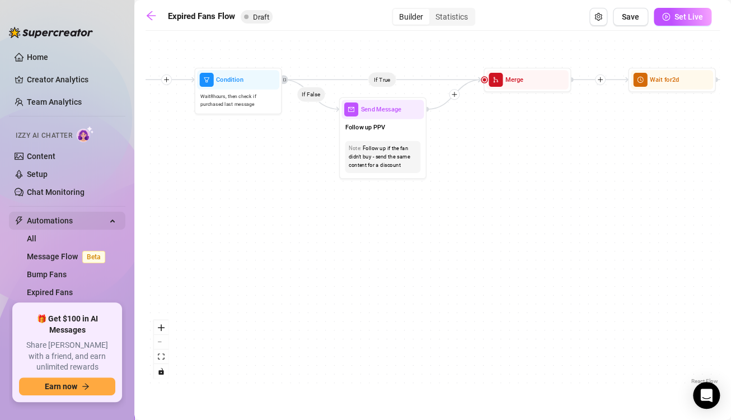
drag, startPoint x: 555, startPoint y: 214, endPoint x: 81, endPoint y: 216, distance: 474.8
click at [81, 216] on div "Home Creator Analytics Team Analytics Izzy AI Chatter Content Setup Chat Monito…" at bounding box center [365, 210] width 731 height 420
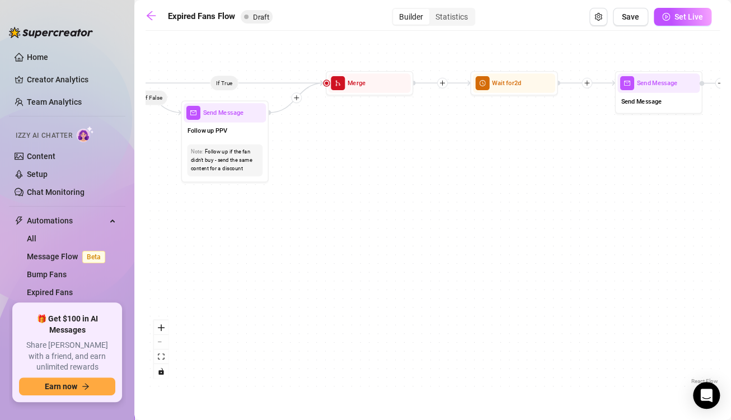
drag, startPoint x: 291, startPoint y: 215, endPoint x: 151, endPoint y: 200, distance: 140.8
click at [151, 200] on div "If True If False Send Message Send Message Wait for 2d Merge Send Message Follo…" at bounding box center [433, 211] width 574 height 350
